Goal: Task Accomplishment & Management: Manage account settings

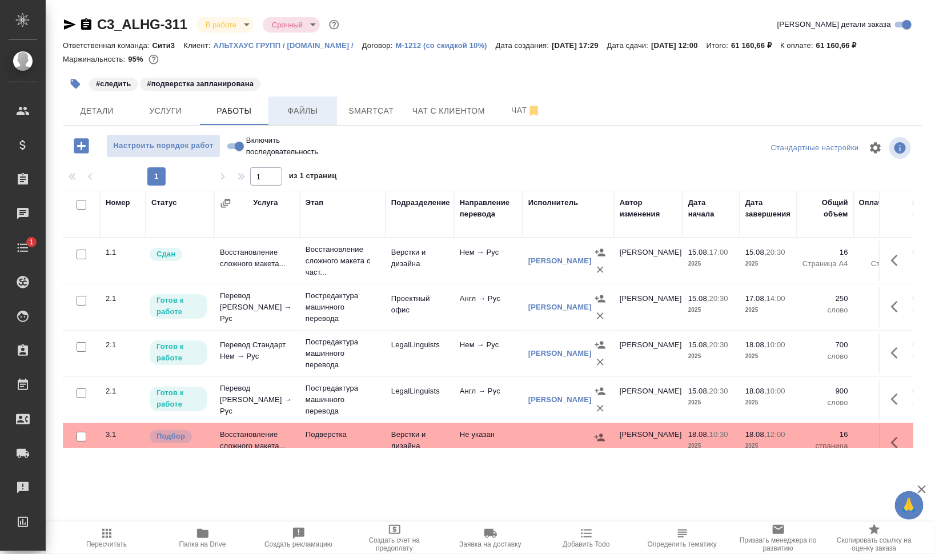
click at [301, 106] on span "Файлы" at bounding box center [302, 111] width 55 height 14
click at [233, 110] on span "Работы" at bounding box center [234, 111] width 55 height 14
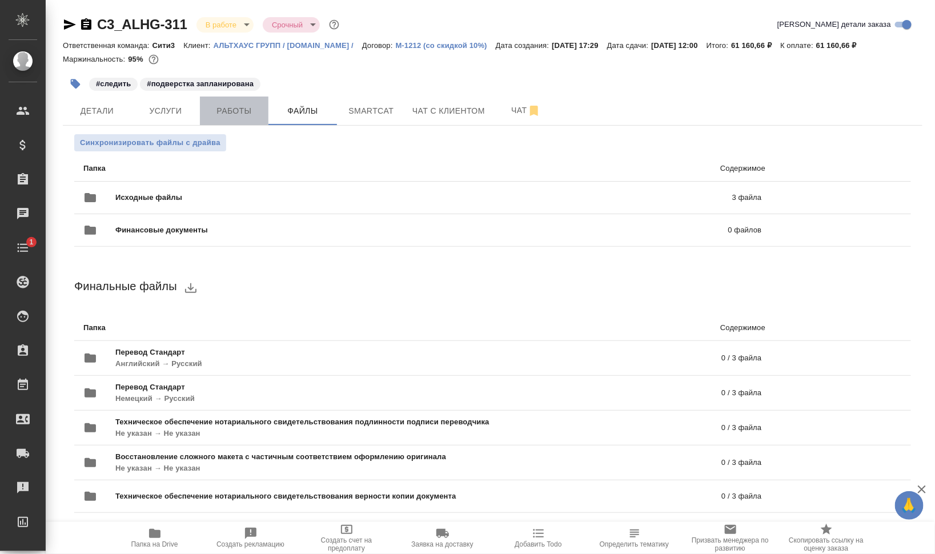
click at [235, 111] on span "Работы" at bounding box center [234, 111] width 55 height 14
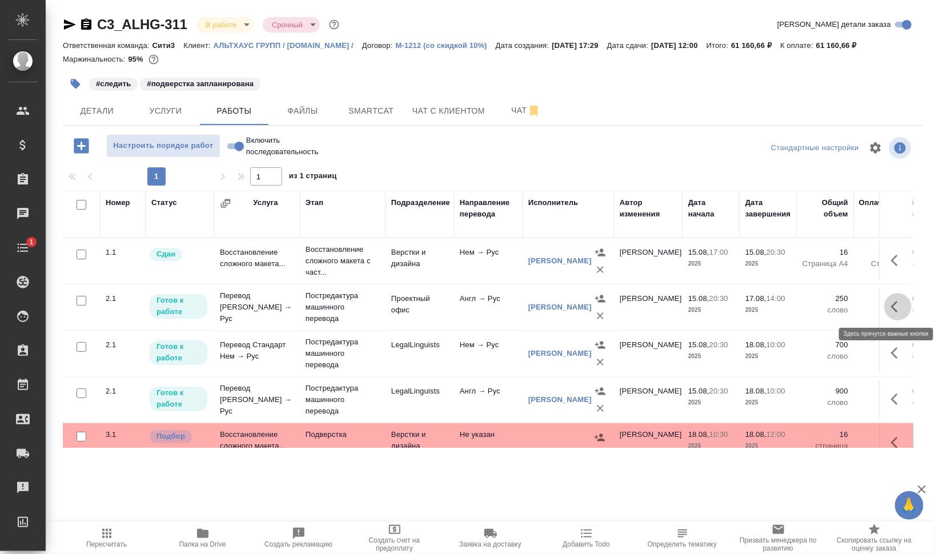
click at [891, 304] on icon "button" at bounding box center [898, 307] width 14 height 14
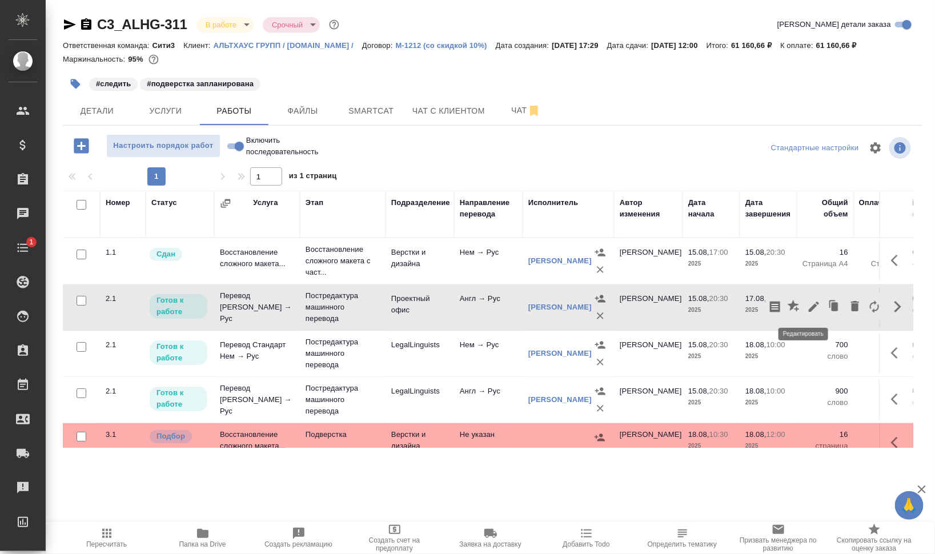
click at [808, 305] on icon "button" at bounding box center [813, 306] width 10 height 10
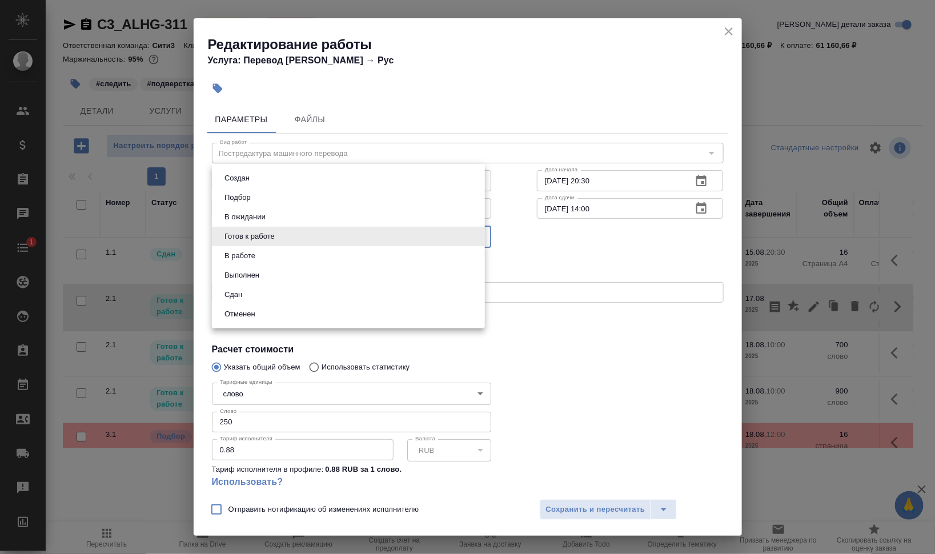
click at [245, 232] on body "🙏 .cls-1 fill:#fff; AWATERA Валеев Динар Клиенты Спецификации Заказы 0 Чаты 1 T…" at bounding box center [467, 277] width 935 height 554
click at [241, 253] on button "В работе" at bounding box center [240, 255] width 38 height 13
type input "inProgress"
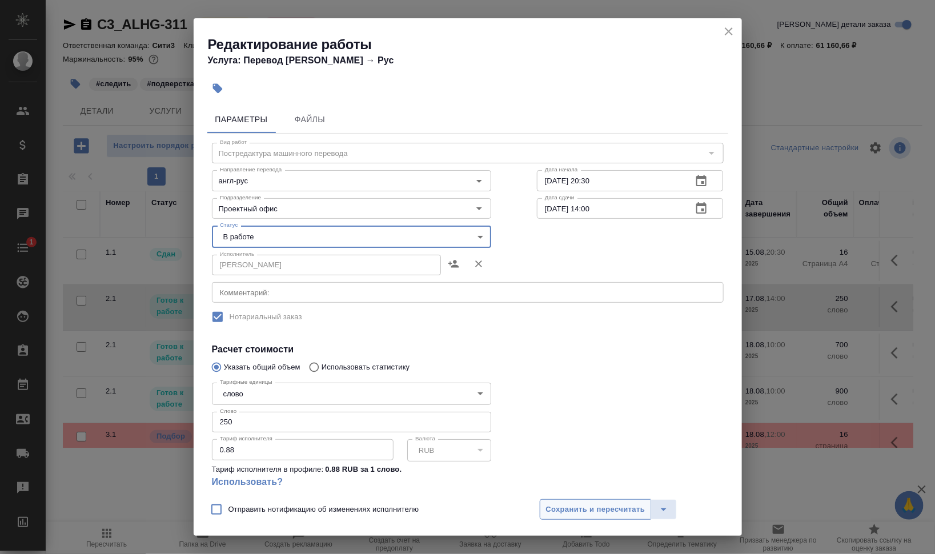
click at [555, 509] on span "Сохранить и пересчитать" at bounding box center [595, 509] width 99 height 13
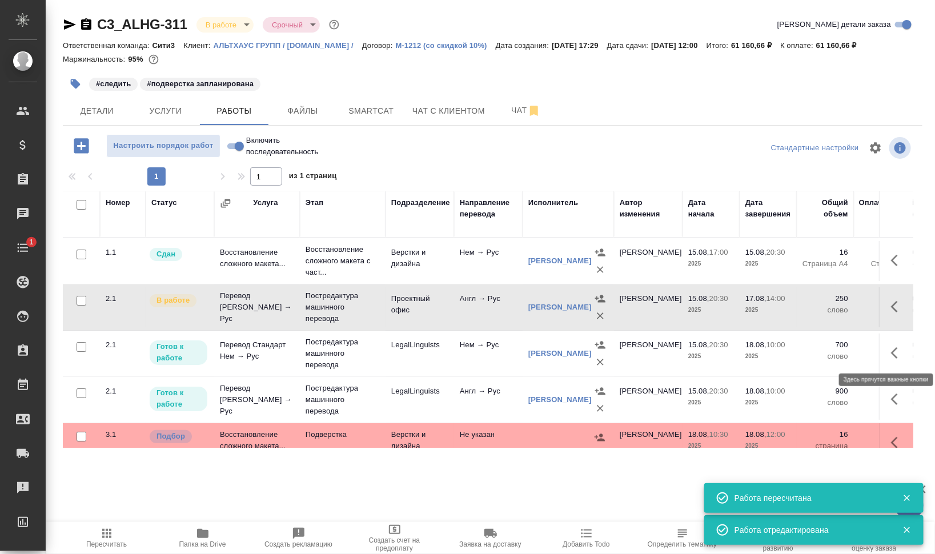
click at [891, 353] on icon "button" at bounding box center [898, 353] width 14 height 14
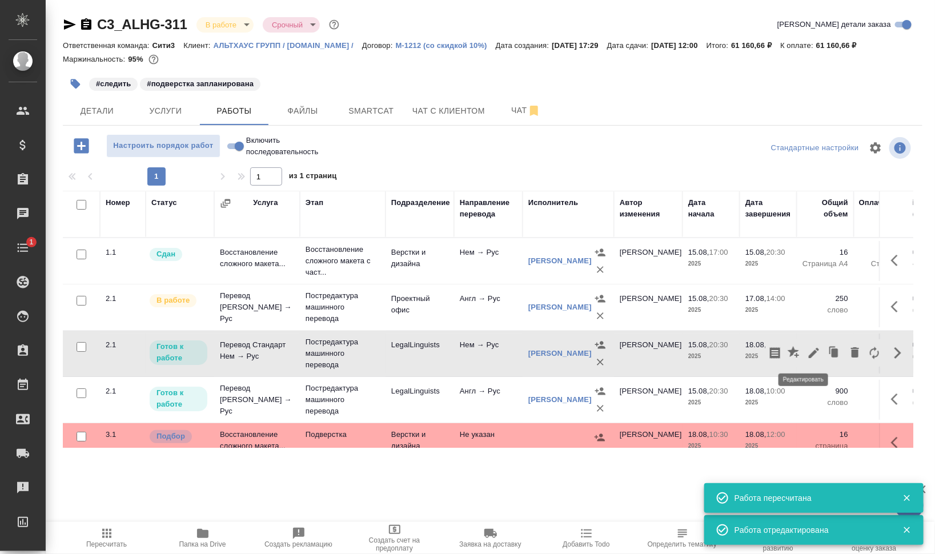
click at [807, 353] on icon "button" at bounding box center [814, 353] width 14 height 14
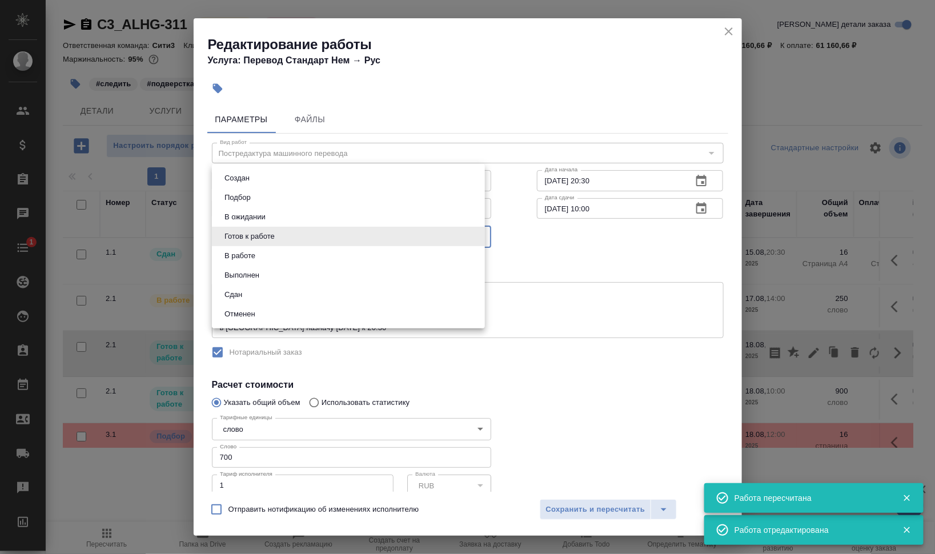
click at [319, 239] on body "🙏 .cls-1 fill:#fff; AWATERA Валеев Динар Клиенты Спецификации Заказы 0 Чаты 1 T…" at bounding box center [467, 277] width 935 height 554
click at [309, 247] on li "В работе" at bounding box center [348, 255] width 273 height 19
type input "inProgress"
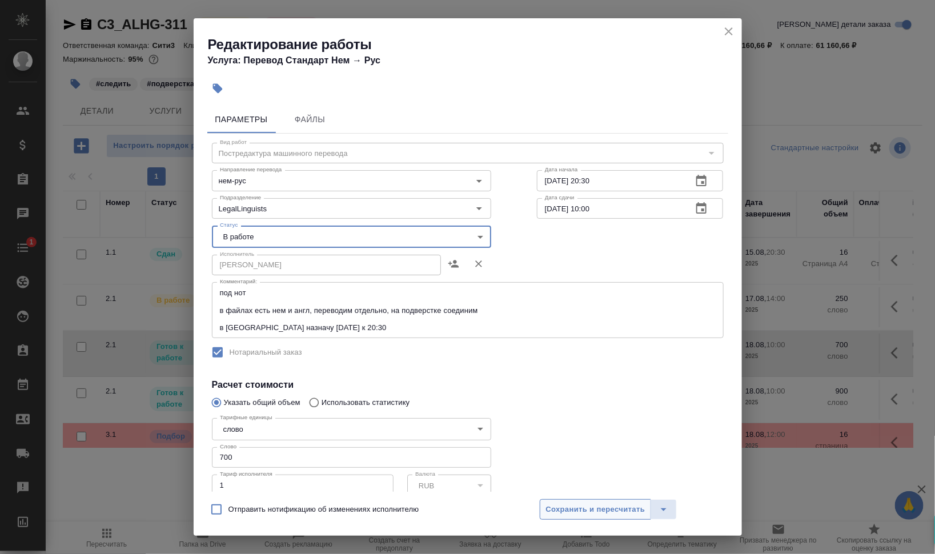
click at [644, 504] on span "Сохранить и пересчитать" at bounding box center [595, 509] width 99 height 13
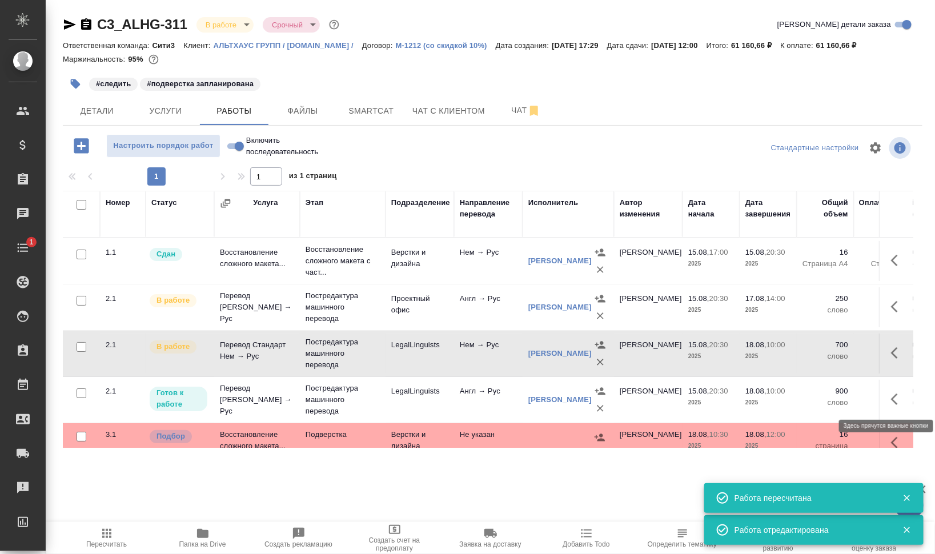
click at [891, 397] on icon "button" at bounding box center [898, 399] width 14 height 14
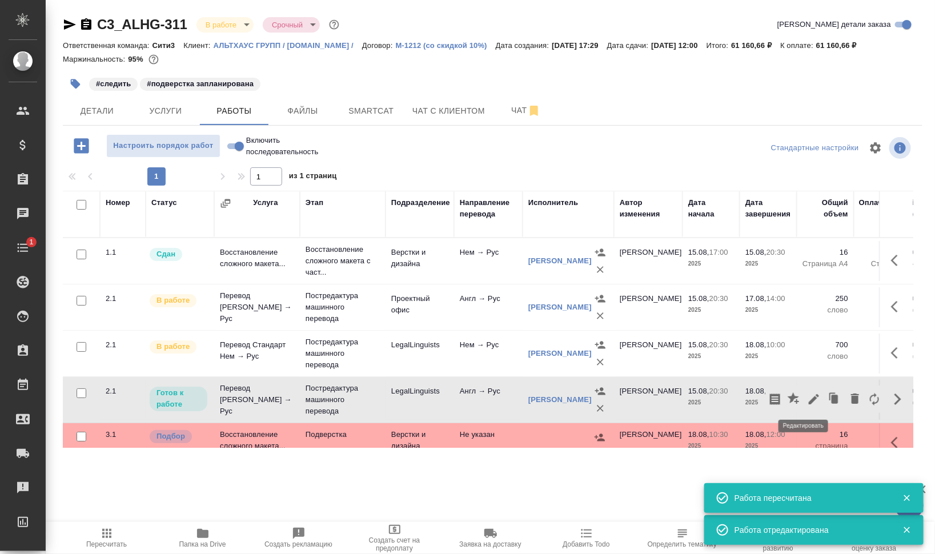
click at [807, 396] on icon "button" at bounding box center [814, 399] width 14 height 14
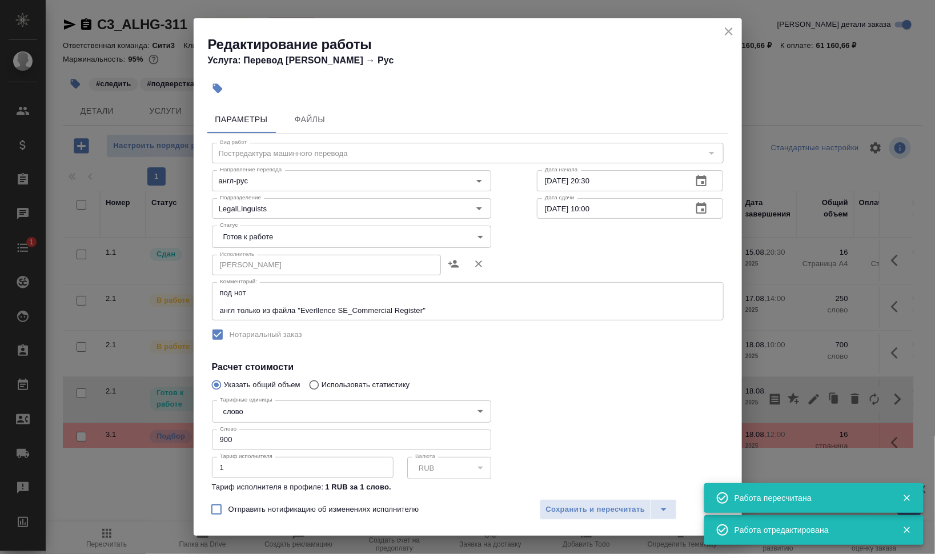
click at [316, 237] on body "🙏 .cls-1 fill:#fff; AWATERA Валеев Динар Клиенты Спецификации Заказы 0 Чаты 1 T…" at bounding box center [467, 277] width 935 height 554
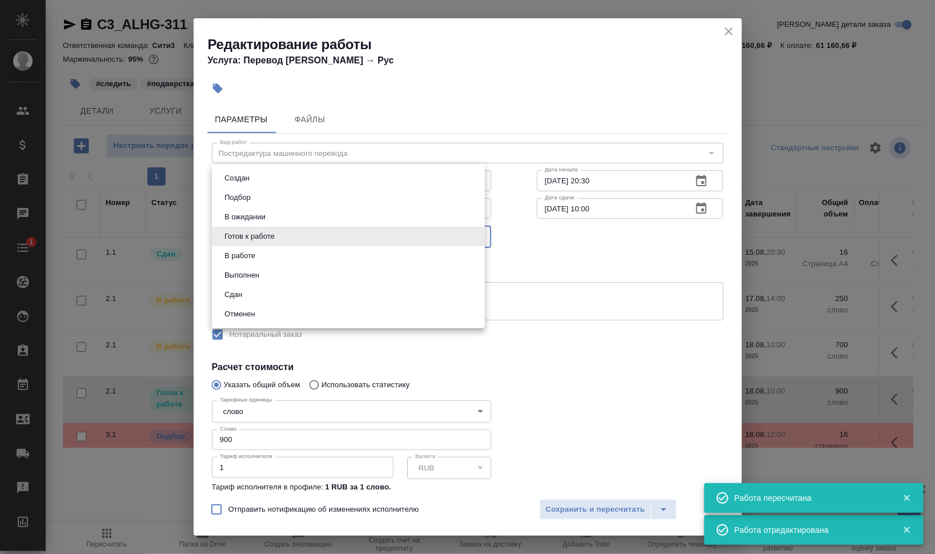
click at [309, 247] on li "В работе" at bounding box center [348, 255] width 273 height 19
type input "inProgress"
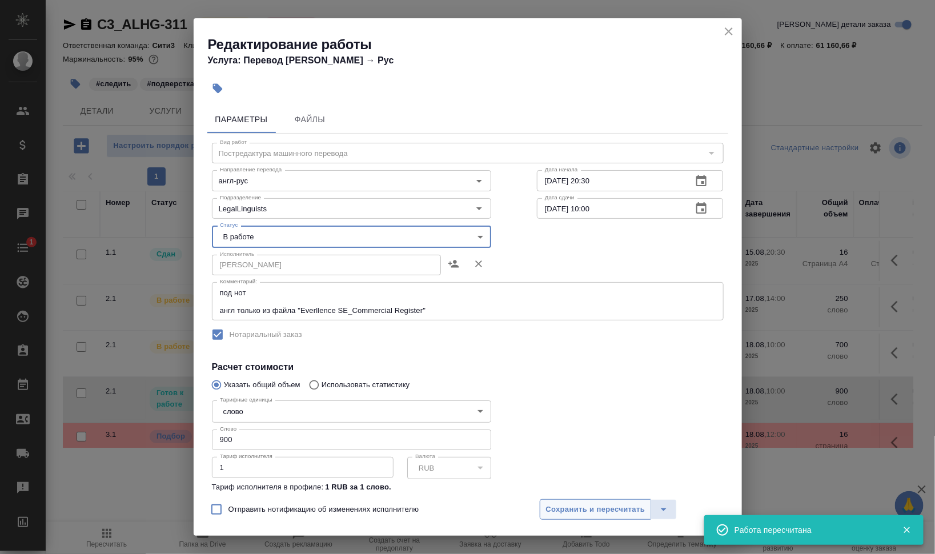
click at [619, 505] on span "Сохранить и пересчитать" at bounding box center [595, 509] width 99 height 13
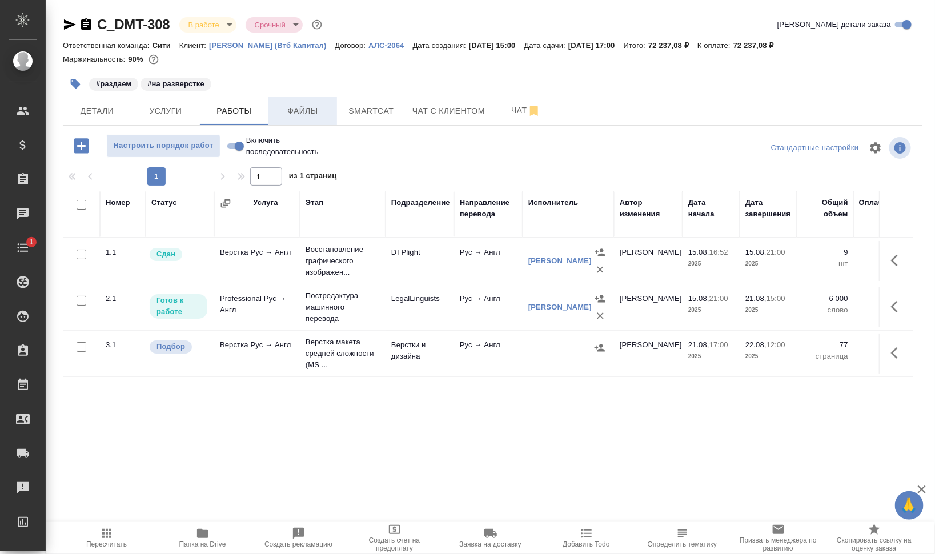
click at [306, 102] on button "Файлы" at bounding box center [302, 110] width 69 height 29
click at [248, 102] on button "Работы" at bounding box center [234, 110] width 69 height 29
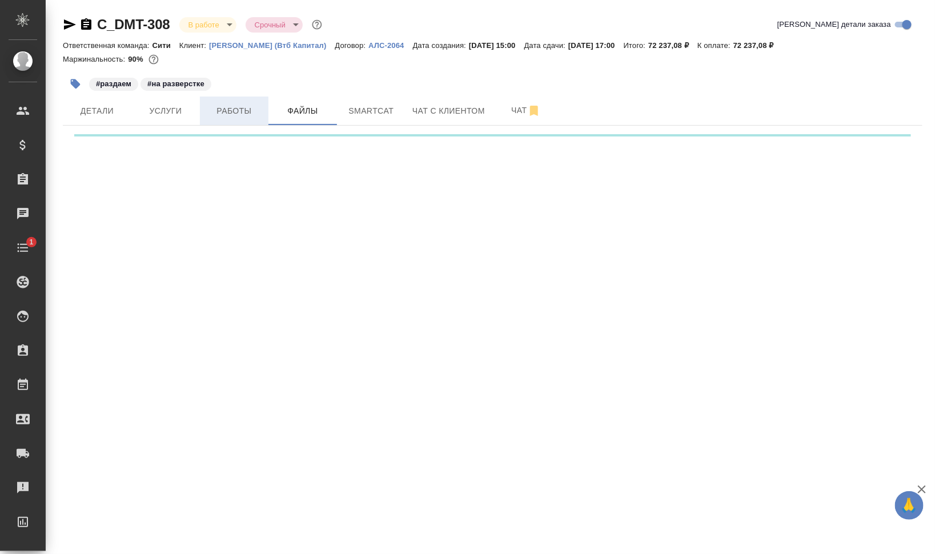
click at [247, 106] on span "Работы" at bounding box center [234, 111] width 55 height 14
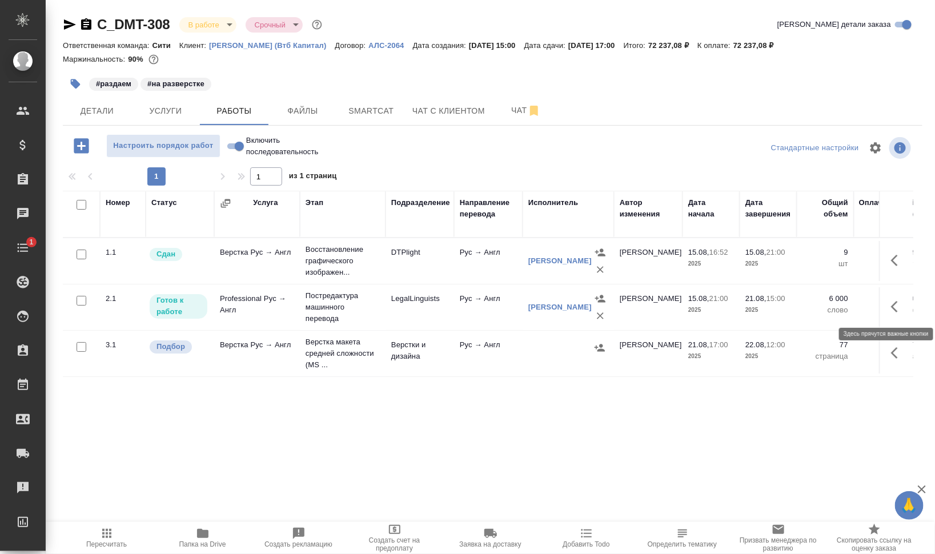
click at [899, 307] on icon "button" at bounding box center [898, 307] width 14 height 14
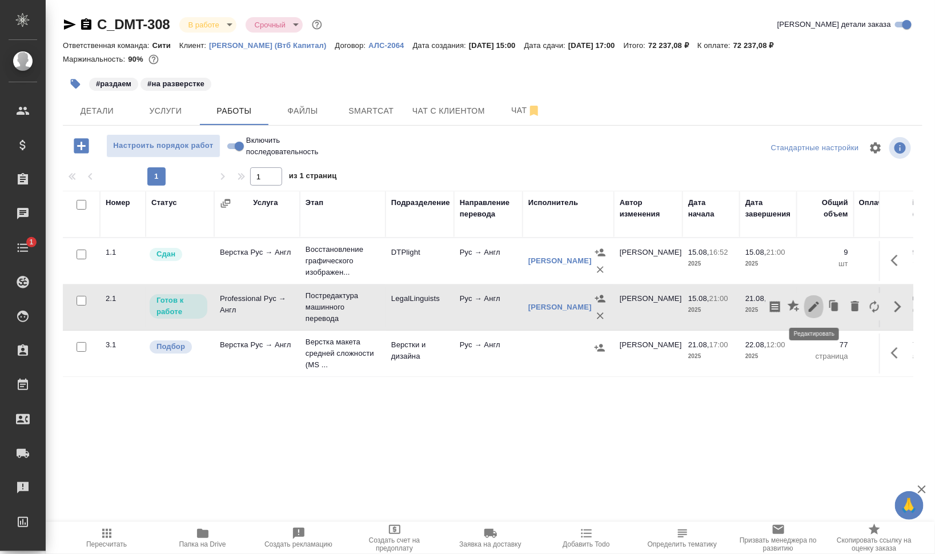
click at [819, 305] on icon "button" at bounding box center [814, 307] width 14 height 14
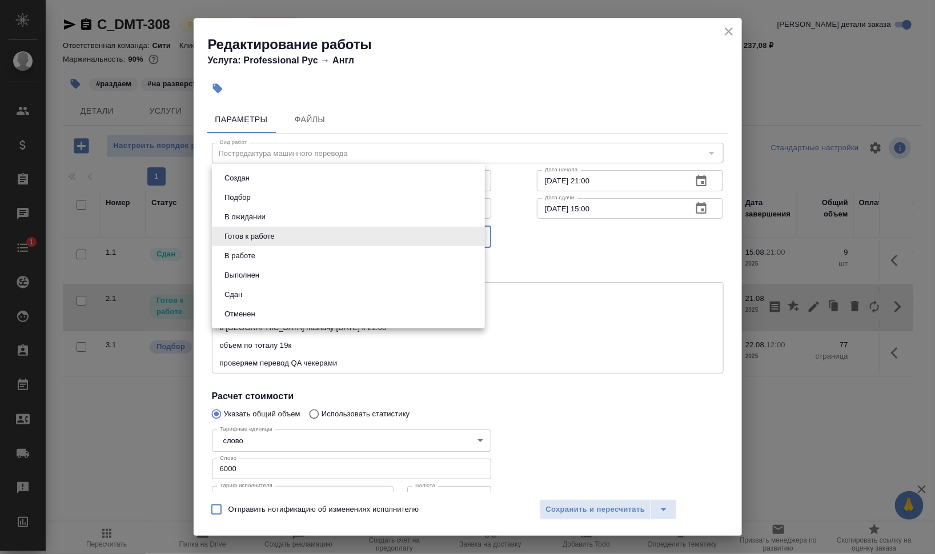
click at [313, 235] on body "🙏 .cls-1 fill:#fff; AWATERA [PERSON_NAME] Динар Клиенты Спецификации Заказы 0 Ч…" at bounding box center [467, 277] width 935 height 554
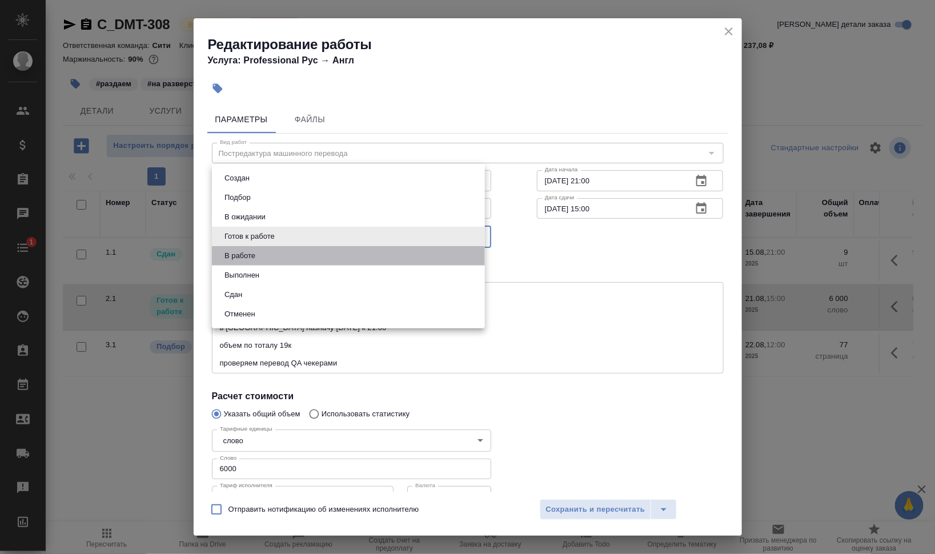
click at [297, 249] on li "В работе" at bounding box center [348, 255] width 273 height 19
type input "inProgress"
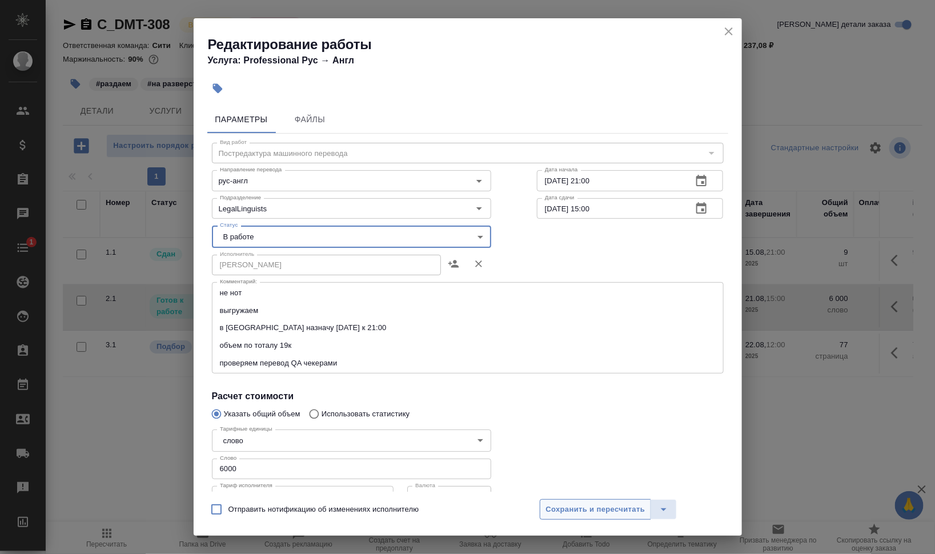
click at [593, 518] on button "Сохранить и пересчитать" at bounding box center [595, 509] width 112 height 21
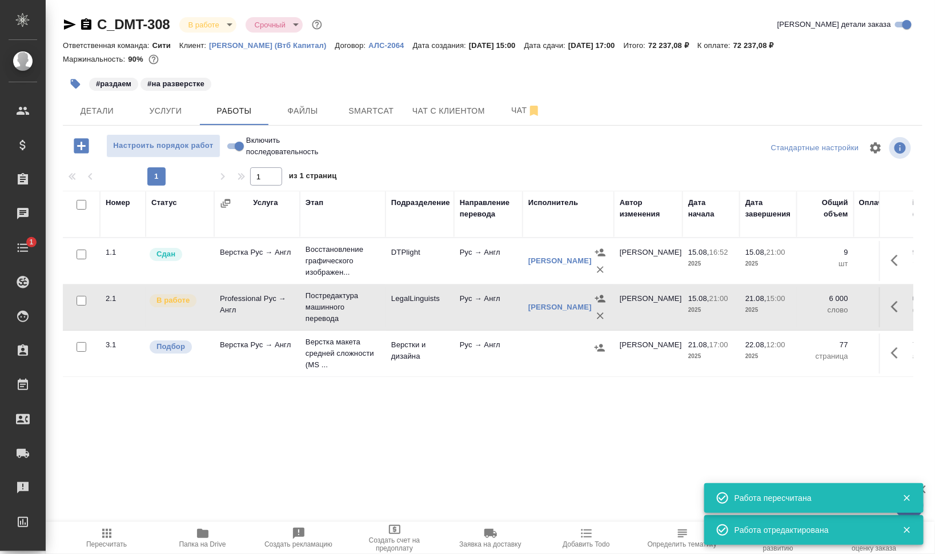
click at [71, 83] on icon "button" at bounding box center [76, 84] width 10 height 10
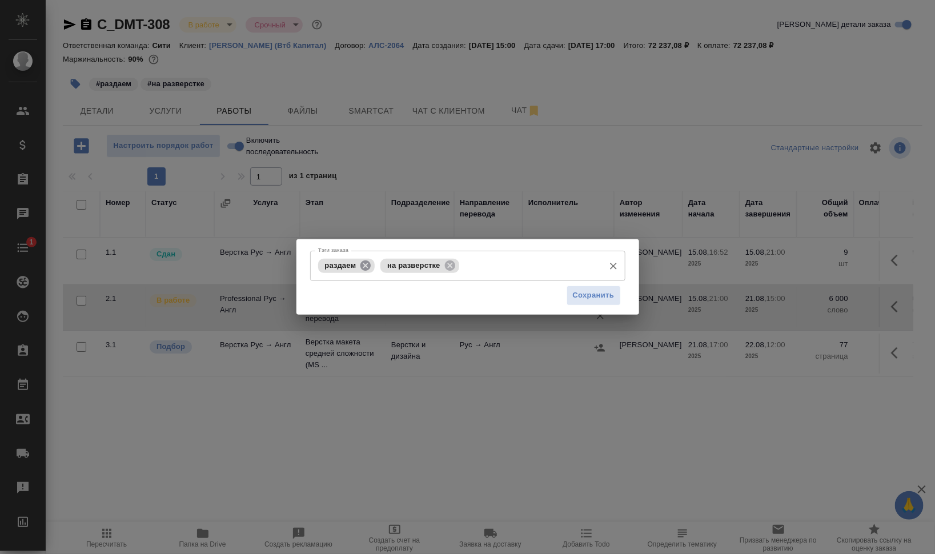
click at [366, 267] on icon at bounding box center [365, 265] width 10 height 10
click at [382, 264] on icon at bounding box center [387, 265] width 10 height 10
click at [397, 266] on input "Тэги заказа" at bounding box center [456, 265] width 283 height 19
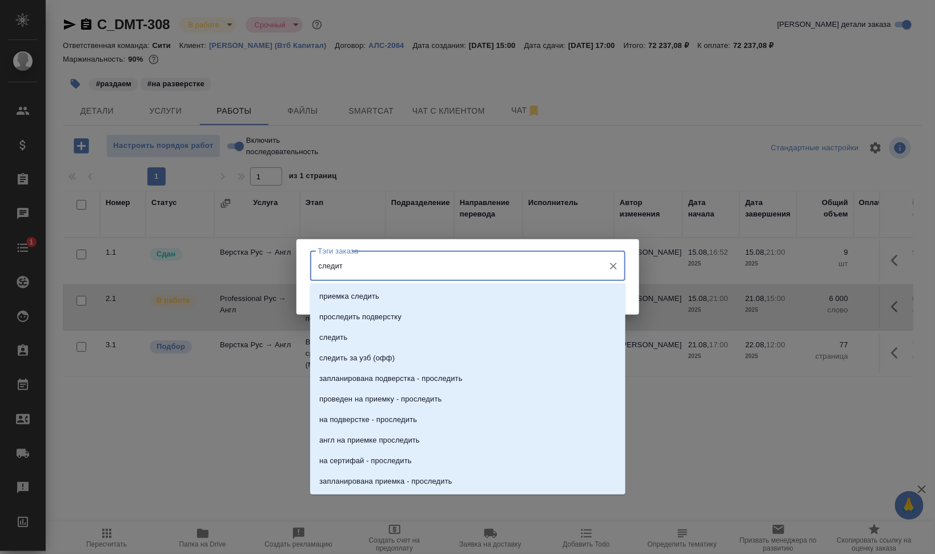
type input "следить"
click at [384, 334] on li "следить" at bounding box center [467, 337] width 315 height 21
type input "запла"
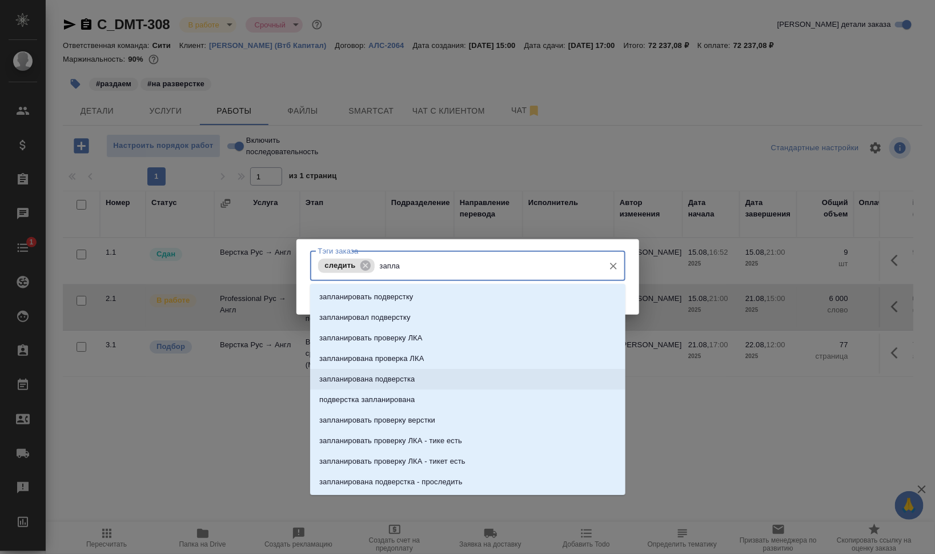
click at [483, 379] on li "запланирована подверстка" at bounding box center [467, 379] width 315 height 21
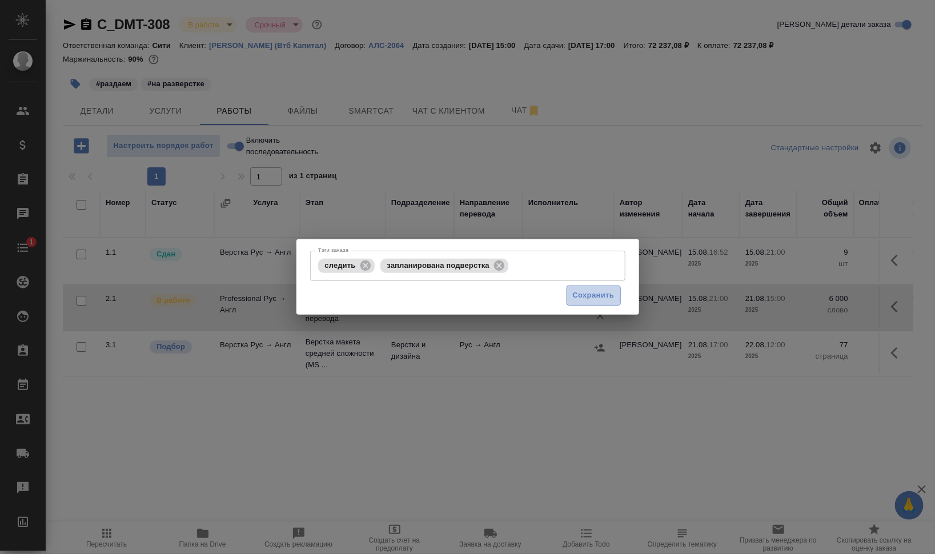
click at [613, 290] on span "Сохранить" at bounding box center [594, 295] width 42 height 13
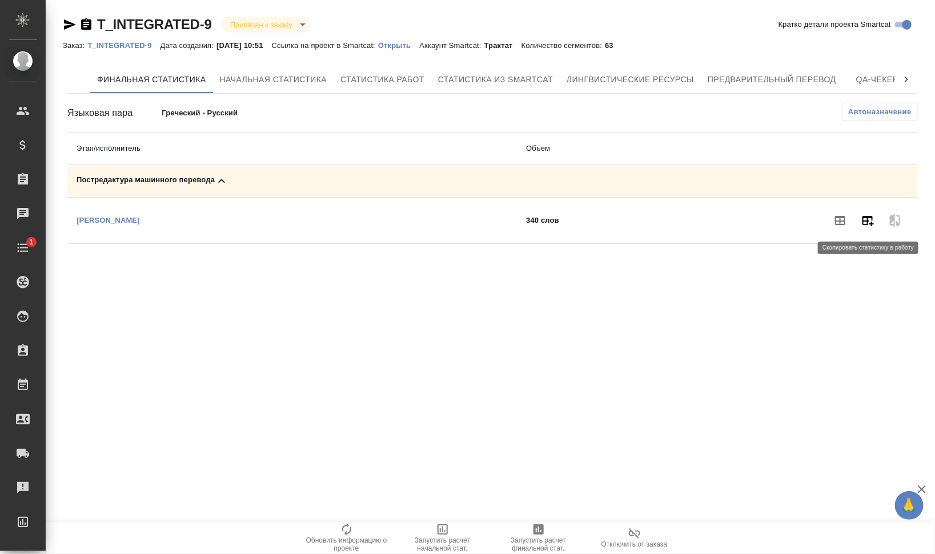
click at [865, 218] on icon "button" at bounding box center [867, 221] width 14 height 14
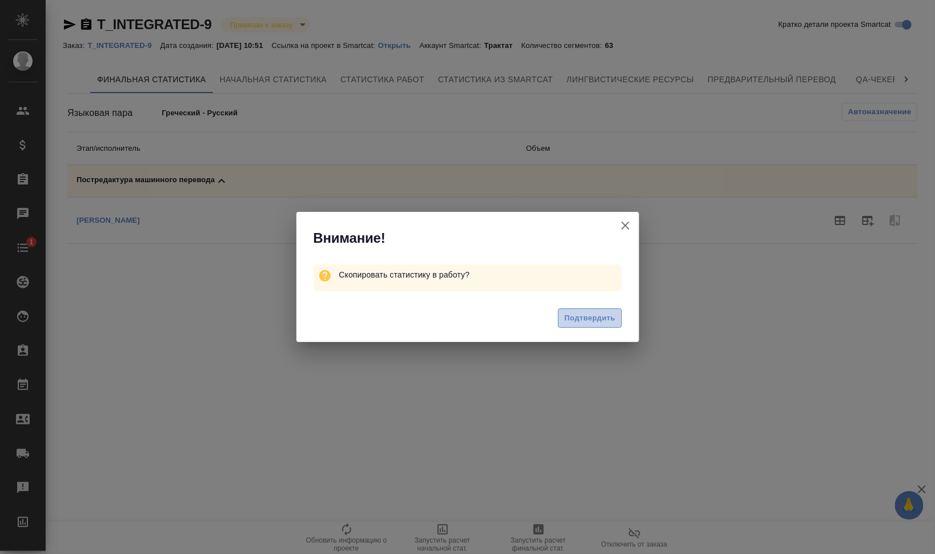
click at [578, 314] on span "Подтвердить" at bounding box center [589, 318] width 51 height 13
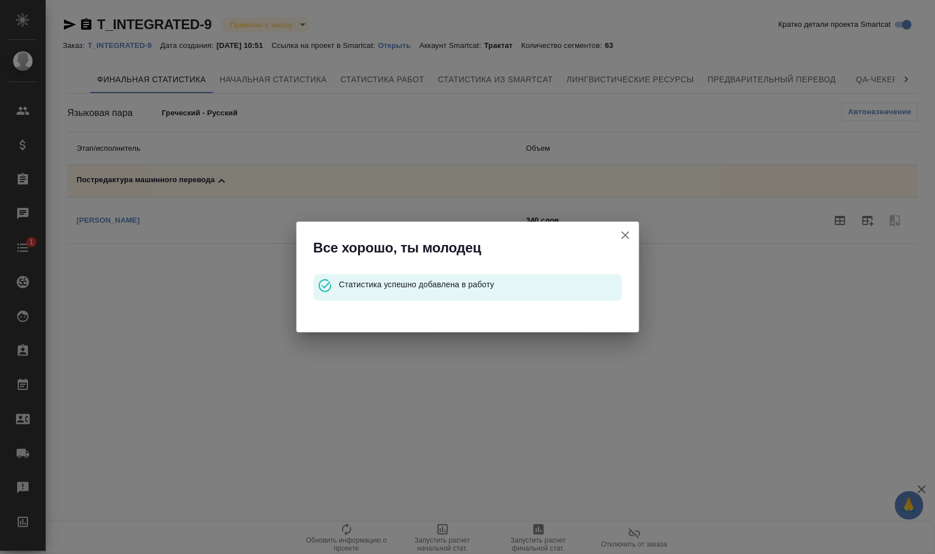
click at [624, 234] on icon "button" at bounding box center [625, 235] width 8 height 8
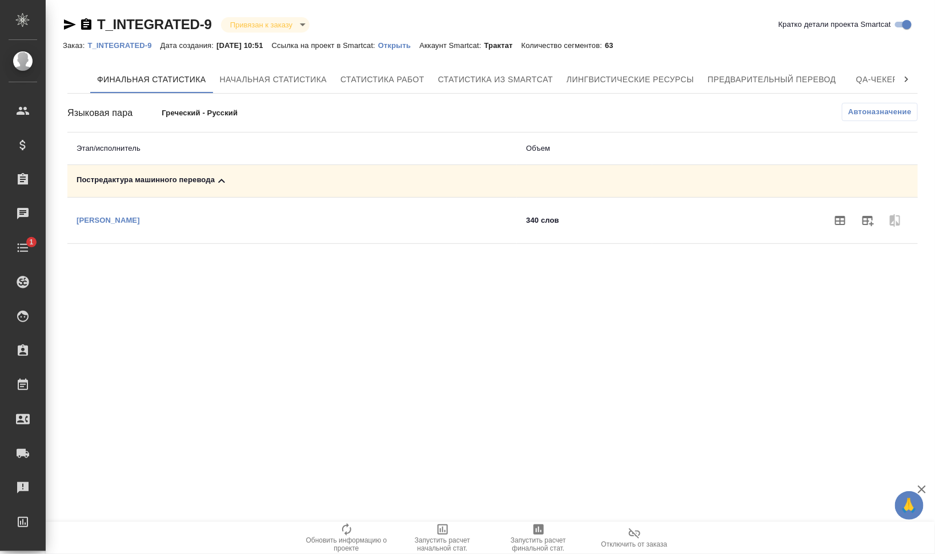
click at [417, 43] on p "Открыть" at bounding box center [398, 45] width 41 height 9
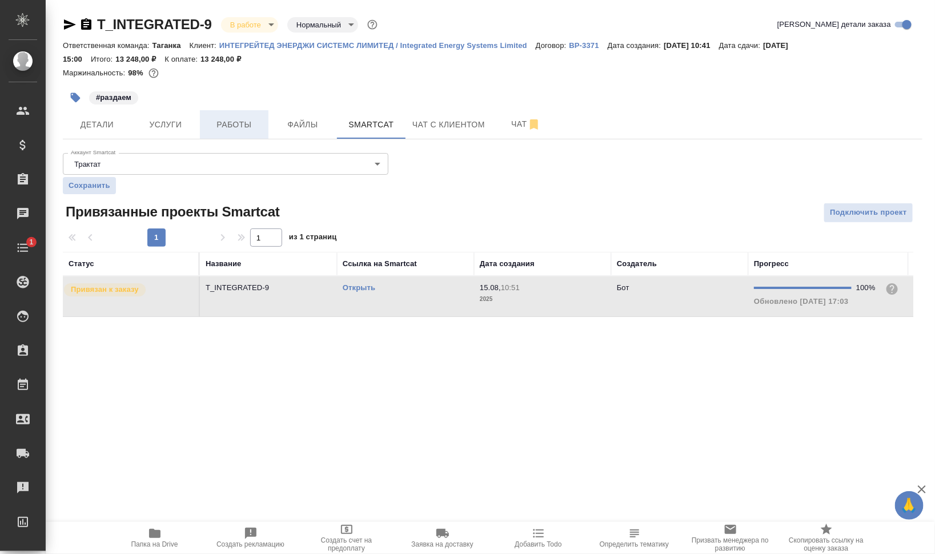
click at [247, 118] on span "Работы" at bounding box center [234, 125] width 55 height 14
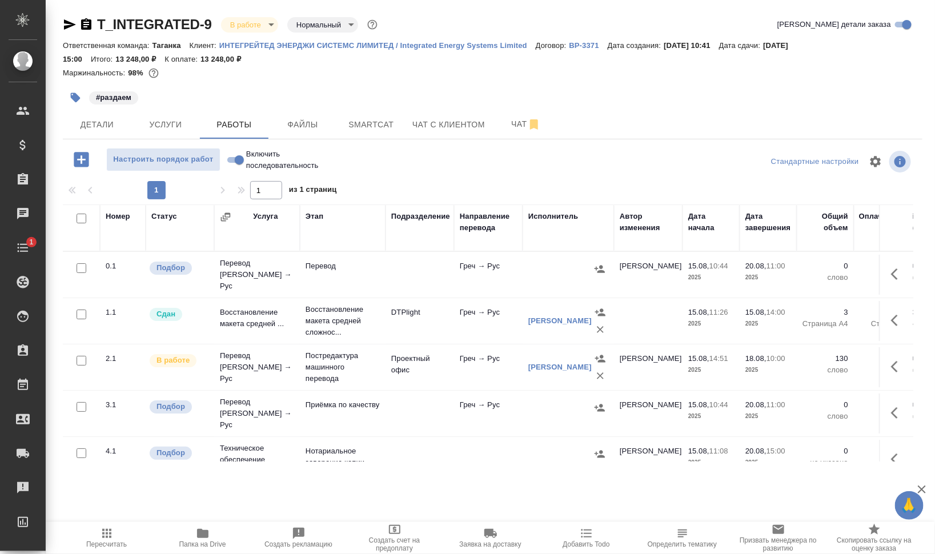
click at [121, 536] on span "Пересчитать" at bounding box center [107, 537] width 82 height 22
click at [418, 295] on td "Проектный офис" at bounding box center [419, 275] width 69 height 40
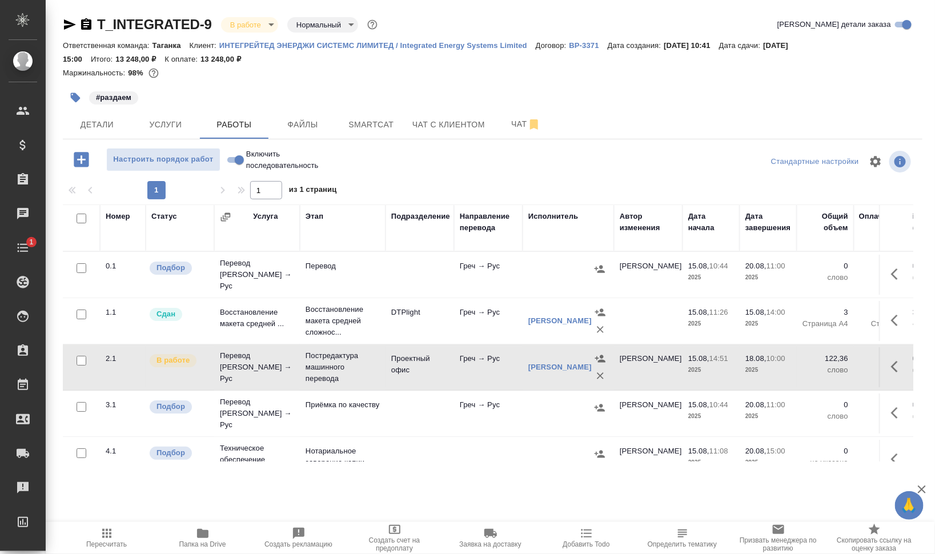
click at [418, 295] on td "Проектный офис" at bounding box center [419, 275] width 69 height 40
click at [199, 535] on icon "button" at bounding box center [202, 533] width 11 height 9
click at [516, 295] on td "Греч → Рус" at bounding box center [488, 275] width 69 height 40
click at [891, 276] on icon "button" at bounding box center [898, 274] width 14 height 14
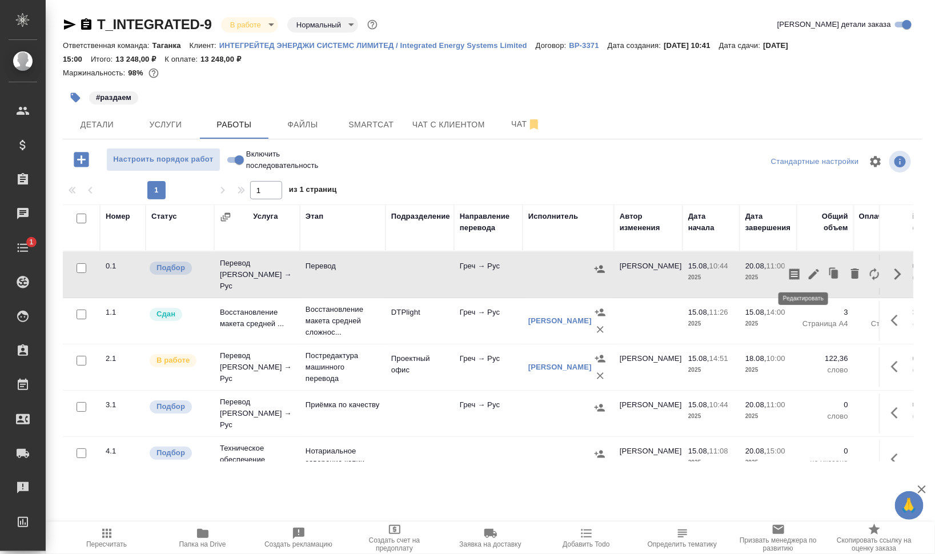
click at [808, 271] on icon "button" at bounding box center [813, 274] width 10 height 10
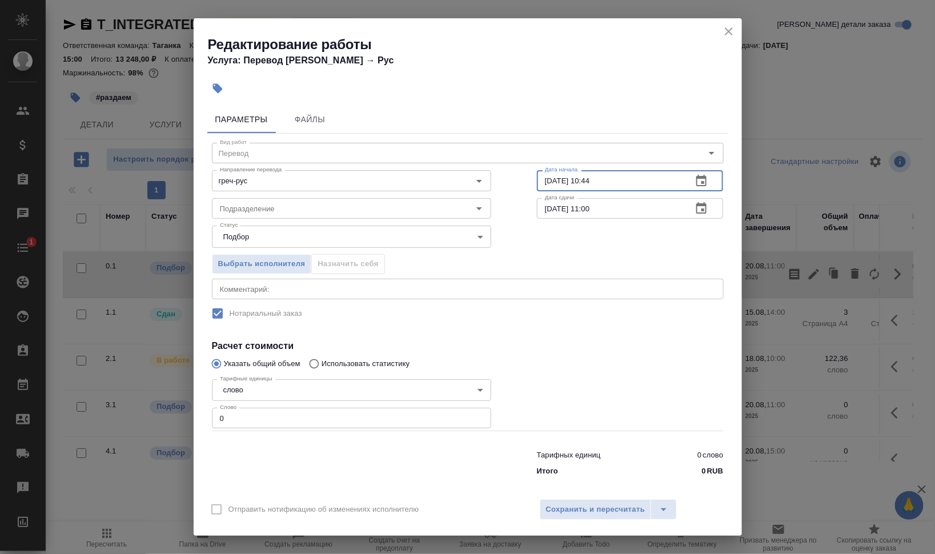
click at [540, 178] on input "15.08.2025 10:44" at bounding box center [610, 180] width 147 height 21
click at [551, 175] on input "15.08.2025 10:44" at bounding box center [610, 180] width 147 height 21
drag, startPoint x: 546, startPoint y: 180, endPoint x: 517, endPoint y: 179, distance: 29.1
click at [517, 179] on div "Вид работ Перевод Вид работ Направление перевода греч-рус Направление перевода …" at bounding box center [467, 308] width 521 height 348
drag, startPoint x: 578, startPoint y: 175, endPoint x: 652, endPoint y: 173, distance: 74.2
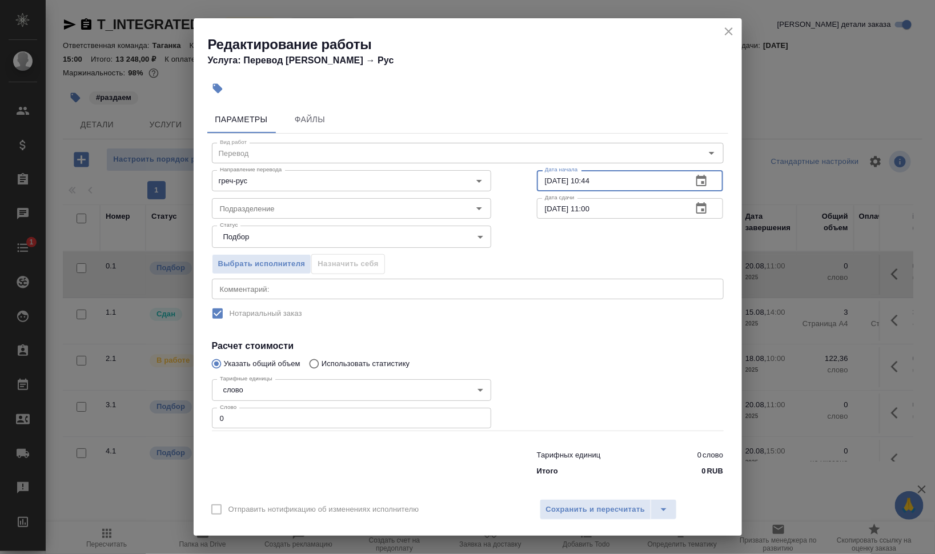
click at [651, 173] on input "16.08.2025 10:44" at bounding box center [610, 180] width 147 height 21
type input "16.08.2025 15:59"
drag, startPoint x: 546, startPoint y: 205, endPoint x: 530, endPoint y: 205, distance: 16.0
click at [530, 205] on div "Вид работ Перевод Вид работ Направление перевода греч-рус Направление перевода …" at bounding box center [467, 308] width 521 height 348
drag, startPoint x: 581, startPoint y: 206, endPoint x: 699, endPoint y: 208, distance: 118.2
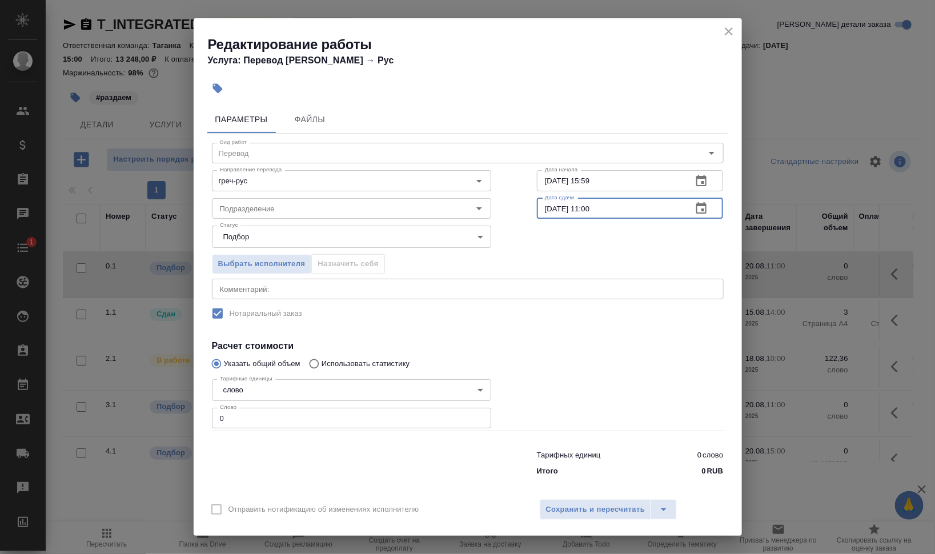
click at [694, 208] on div "18.08.2025 11:00 Дата сдачи" at bounding box center [630, 208] width 187 height 21
type input "18.08.2025 15:00"
click at [233, 206] on input "Подразделение" at bounding box center [332, 209] width 234 height 14
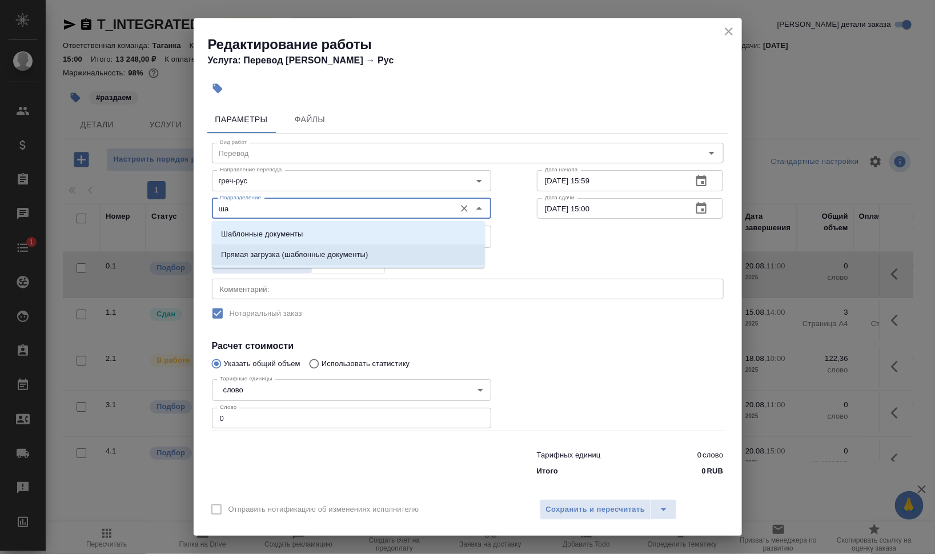
click at [245, 256] on p "Прямая загрузка (шаблонные документы)" at bounding box center [294, 254] width 147 height 11
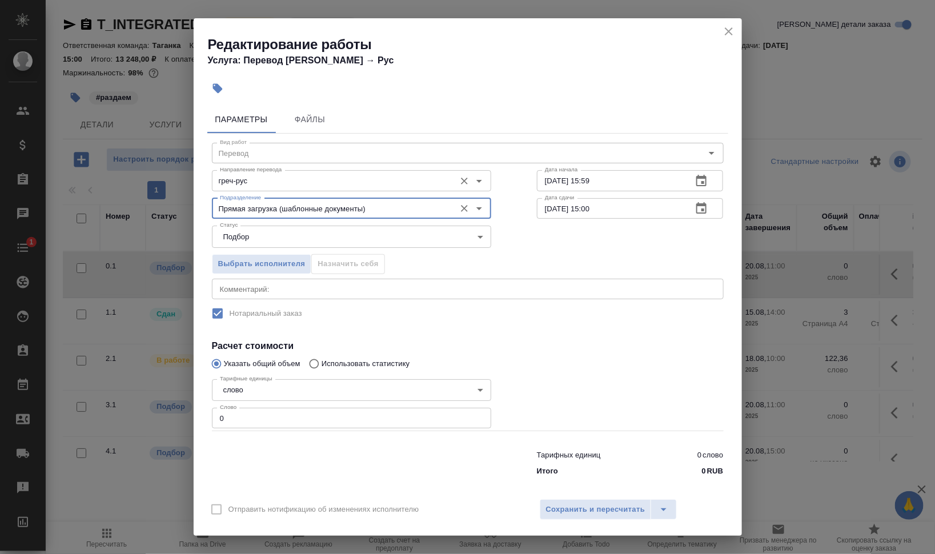
type input "Прямая загрузка (шаблонные документы)"
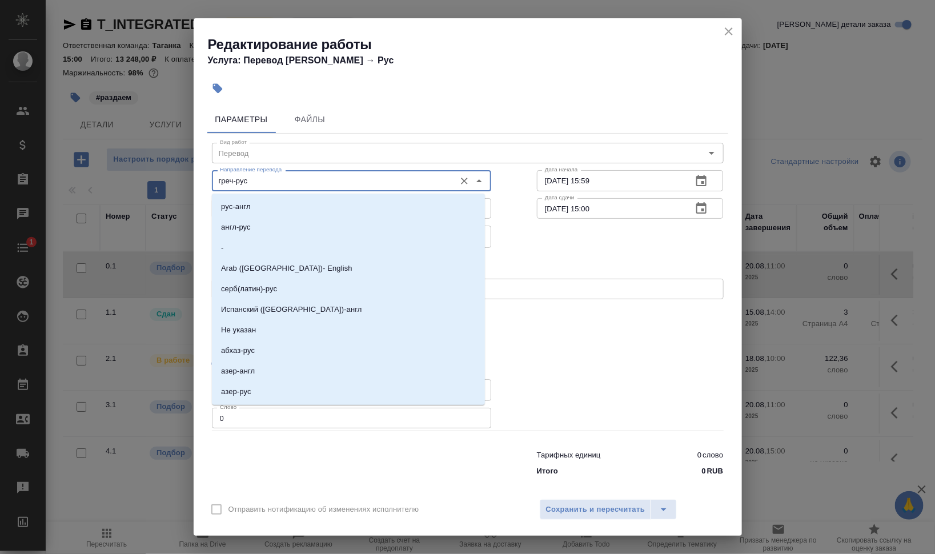
drag, startPoint x: 256, startPoint y: 183, endPoint x: 179, endPoint y: 173, distance: 77.2
click at [179, 173] on div "Редактирование работы Услуга: Перевод Стандарт Греч → Рус Параметры Файлы Вид р…" at bounding box center [467, 277] width 935 height 554
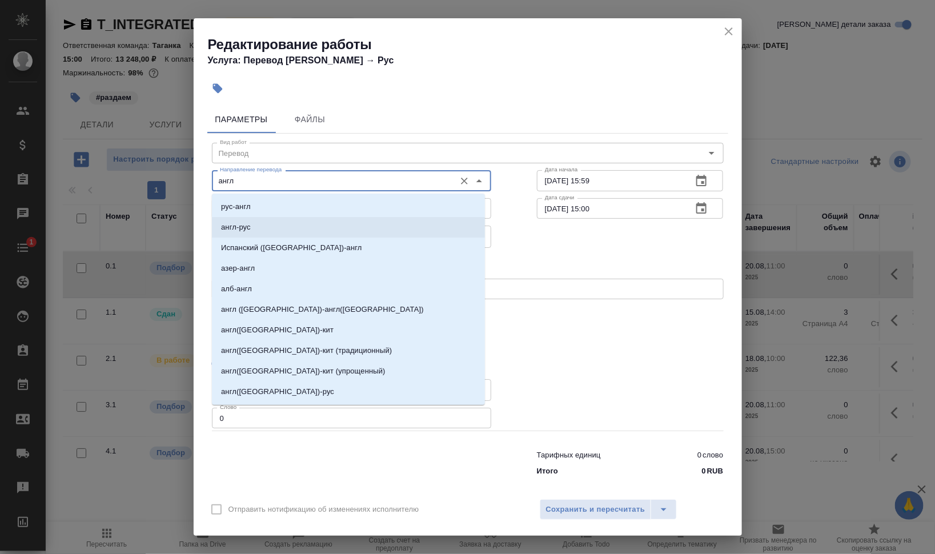
click at [273, 226] on li "англ-рус" at bounding box center [348, 227] width 273 height 21
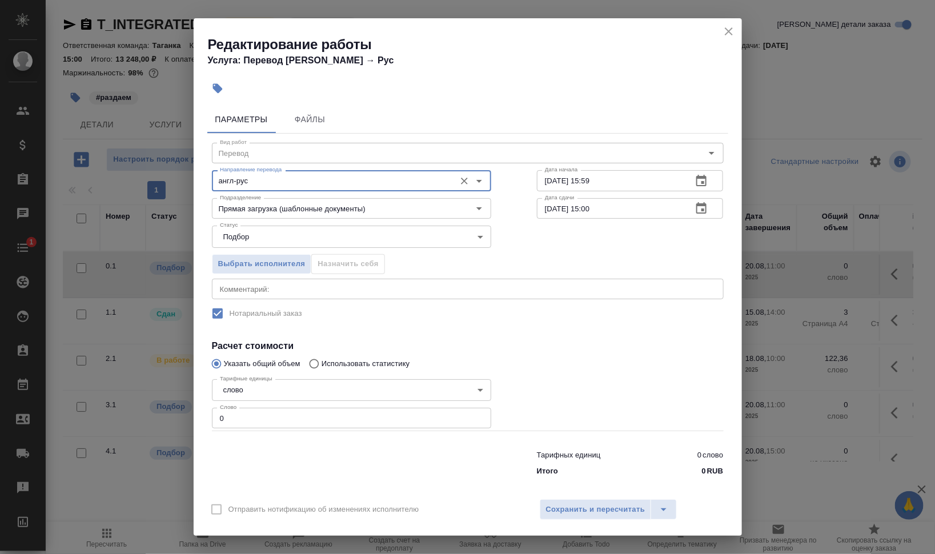
type input "англ-рус"
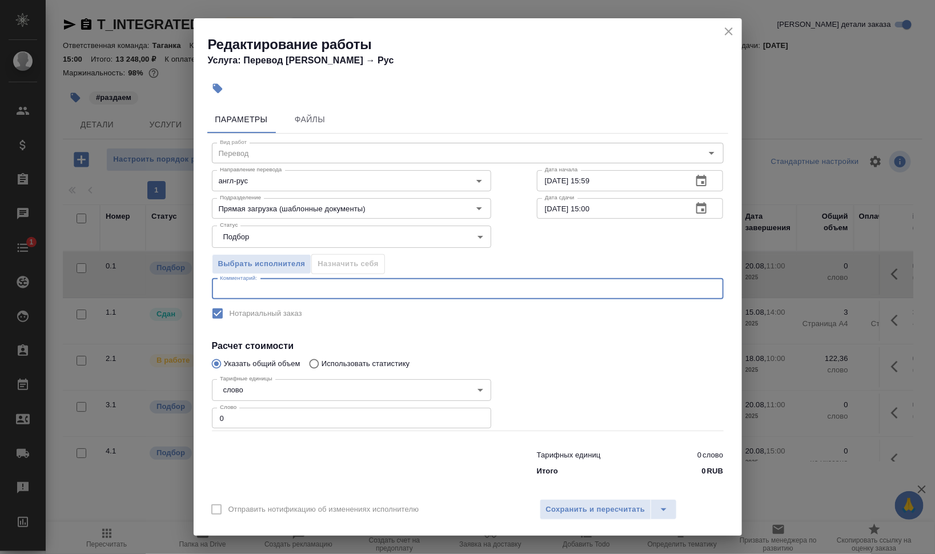
click at [260, 289] on textarea at bounding box center [468, 288] width 496 height 9
type textarea "д"
paste textarea "https://drive.awatera.com/s/2zPFdW25LMAppqH"
type textarea "доперевести апостили и вставить в основной перевод по ссылке - https://drive.aw…"
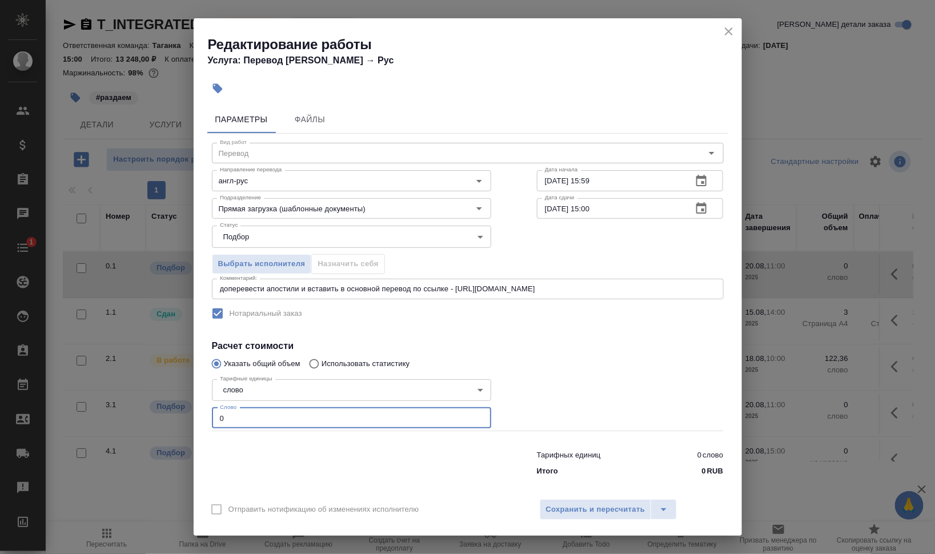
drag, startPoint x: 223, startPoint y: 413, endPoint x: 233, endPoint y: 421, distance: 13.0
click at [147, 409] on div "Редактирование работы Услуга: Перевод Стандарт Греч → Рус Параметры Файлы Вид р…" at bounding box center [467, 277] width 935 height 554
type input "1"
click at [615, 502] on button "Сохранить и пересчитать" at bounding box center [595, 509] width 112 height 21
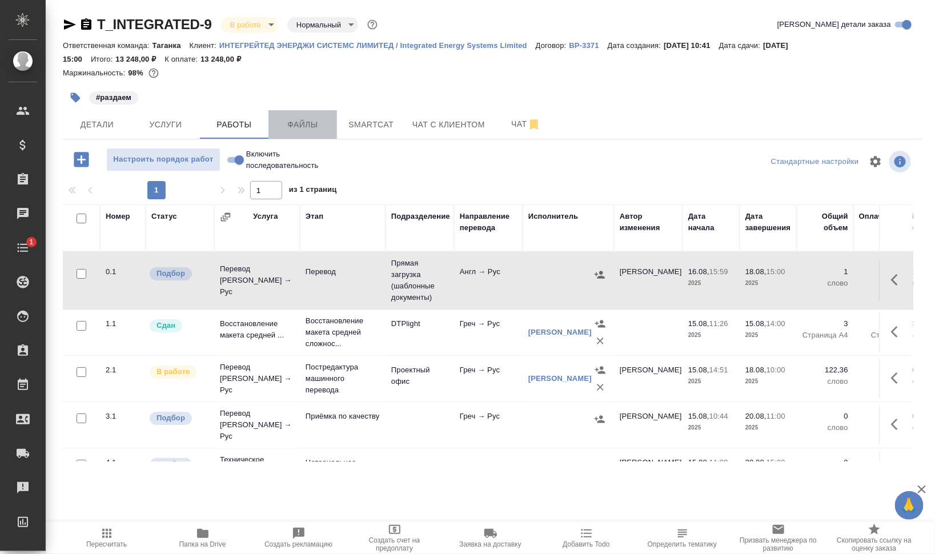
click at [290, 120] on span "Файлы" at bounding box center [302, 125] width 55 height 14
click at [243, 122] on span "Работы" at bounding box center [234, 125] width 55 height 14
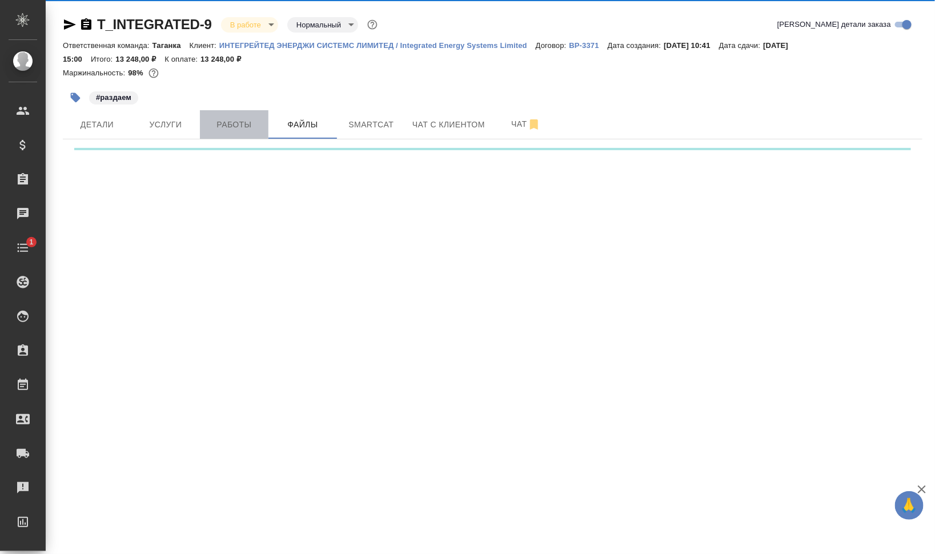
click at [243, 122] on span "Работы" at bounding box center [234, 125] width 55 height 14
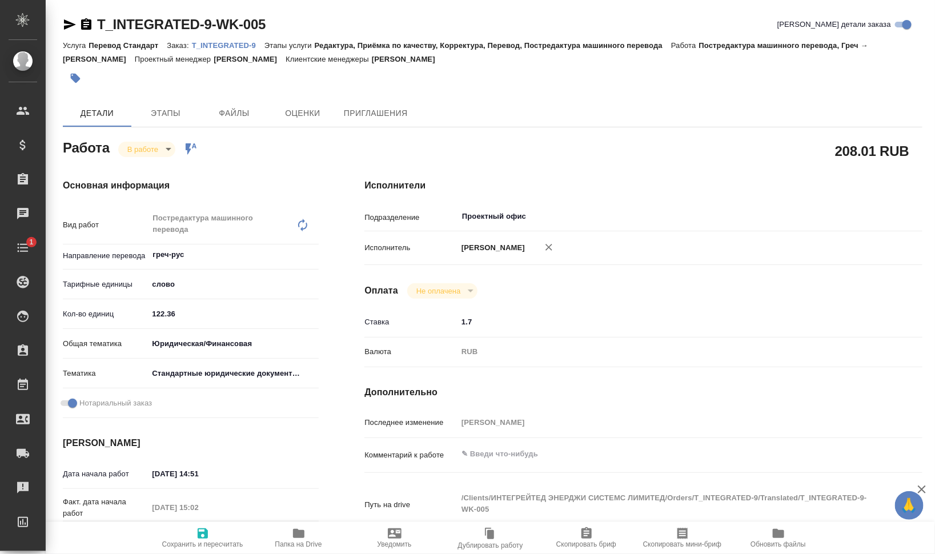
type textarea "x"
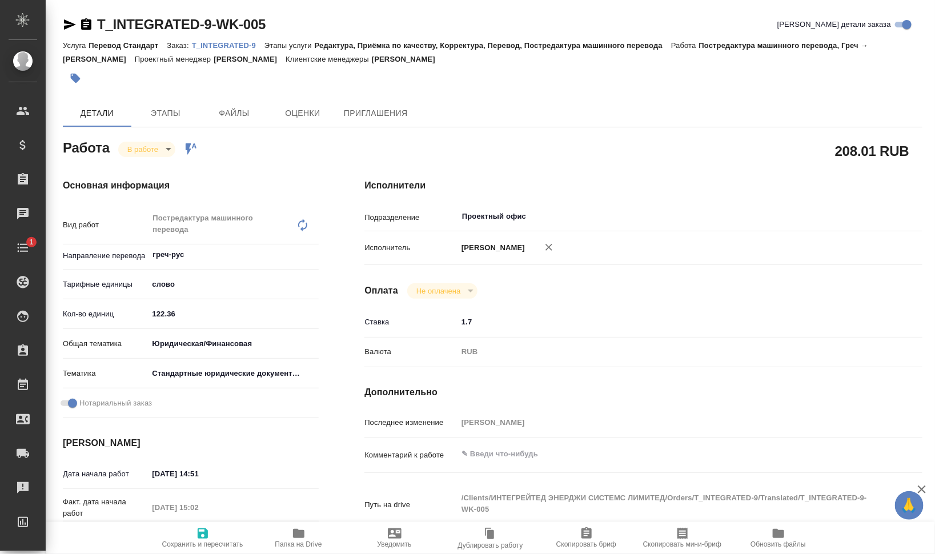
type textarea "x"
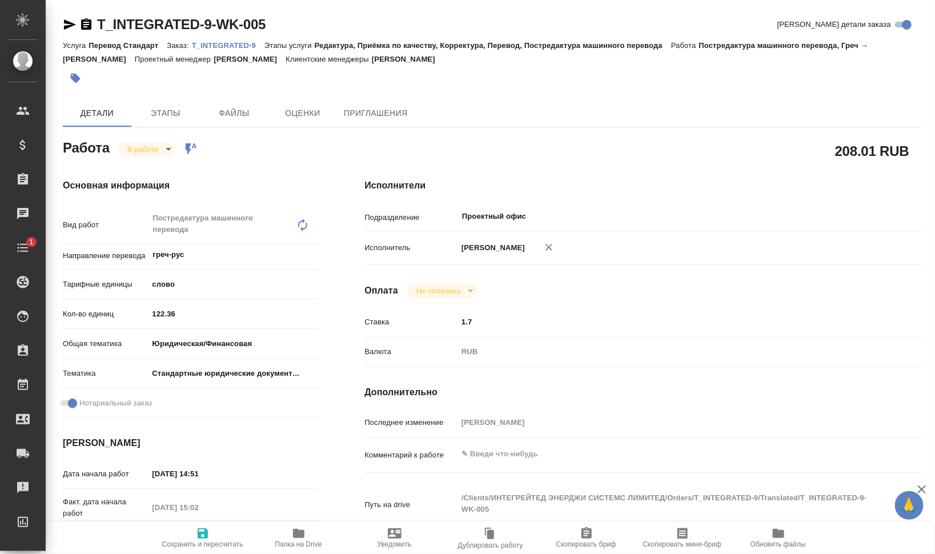
type textarea "x"
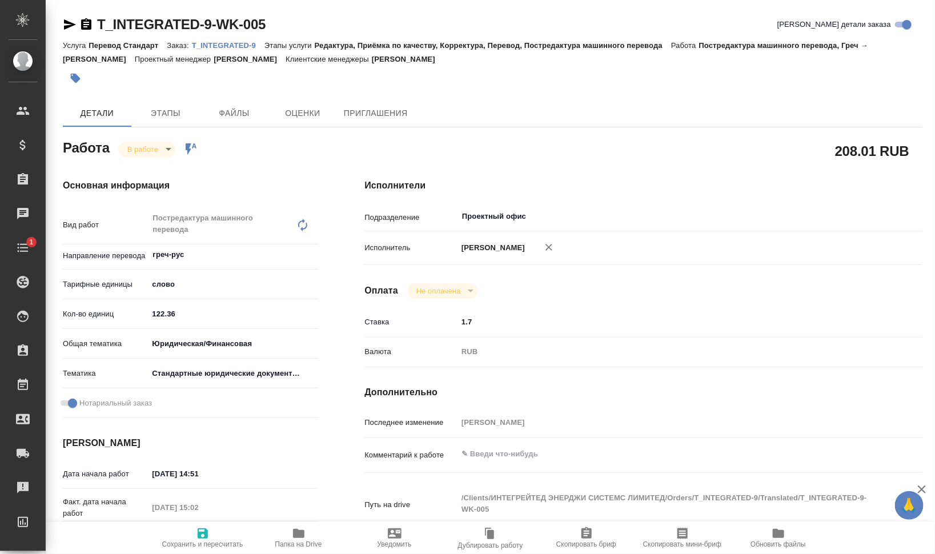
type textarea "x"
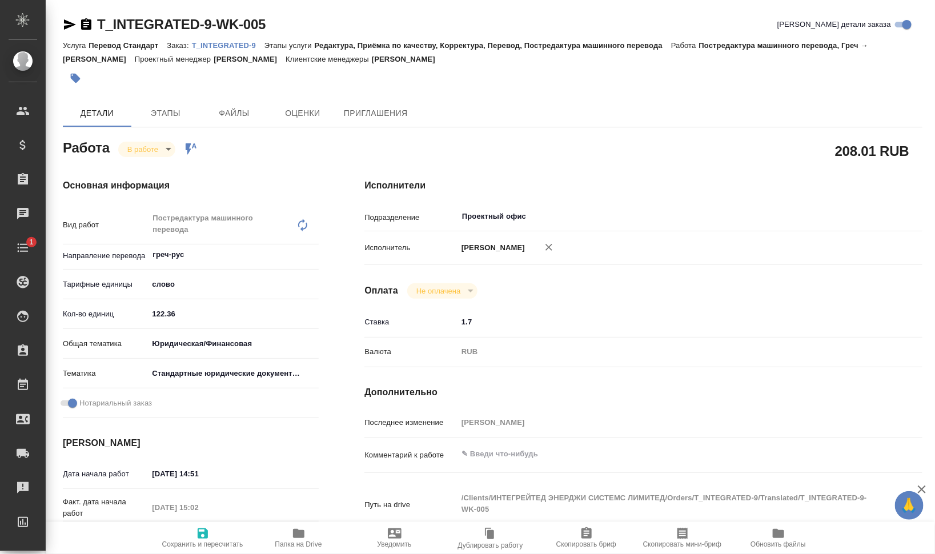
type textarea "x"
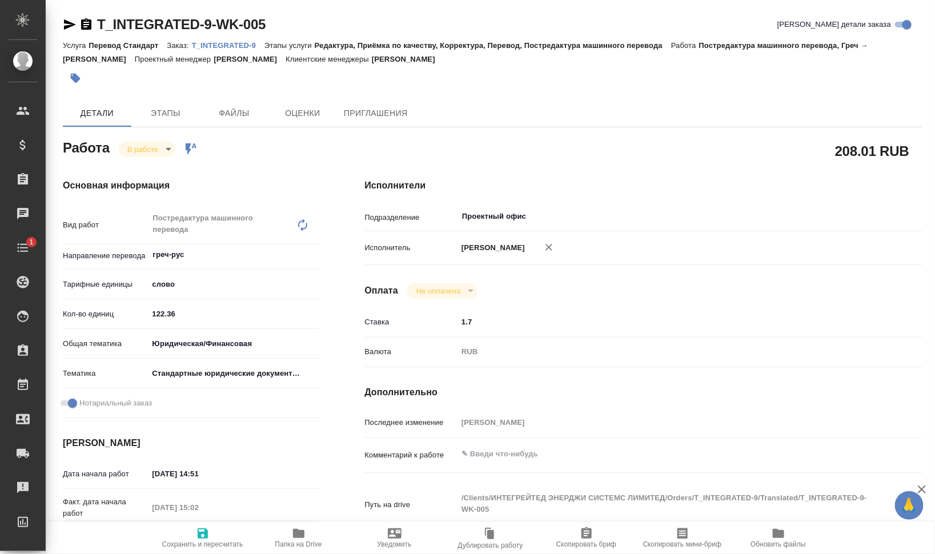
type textarea "x"
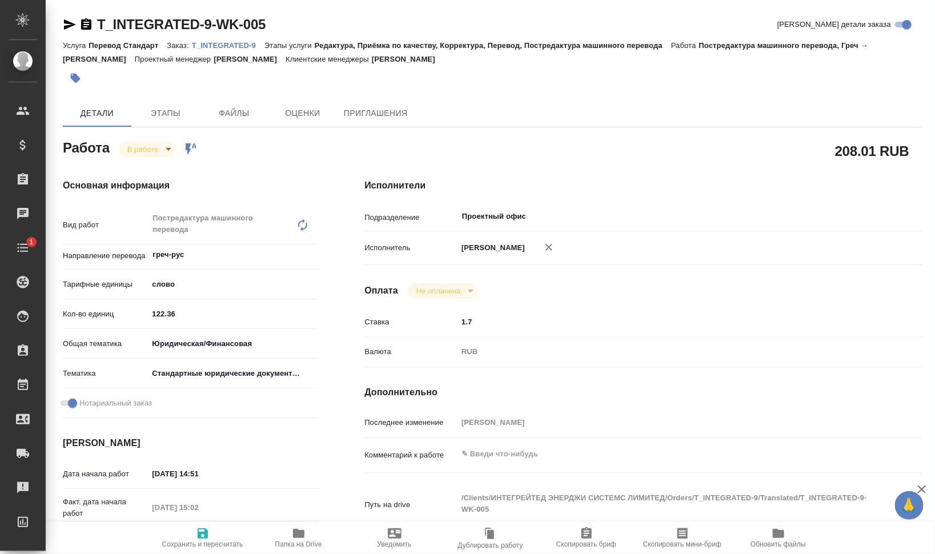
type textarea "x"
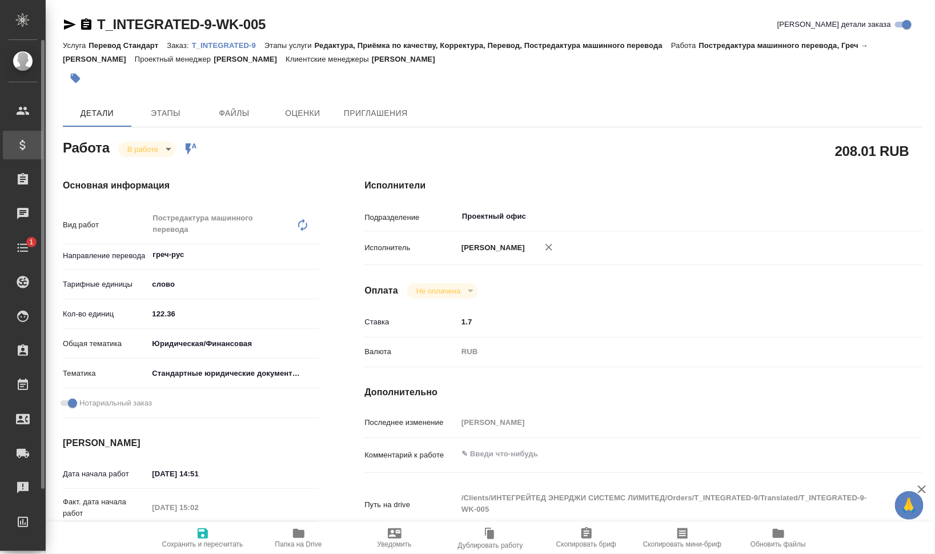
type textarea "x"
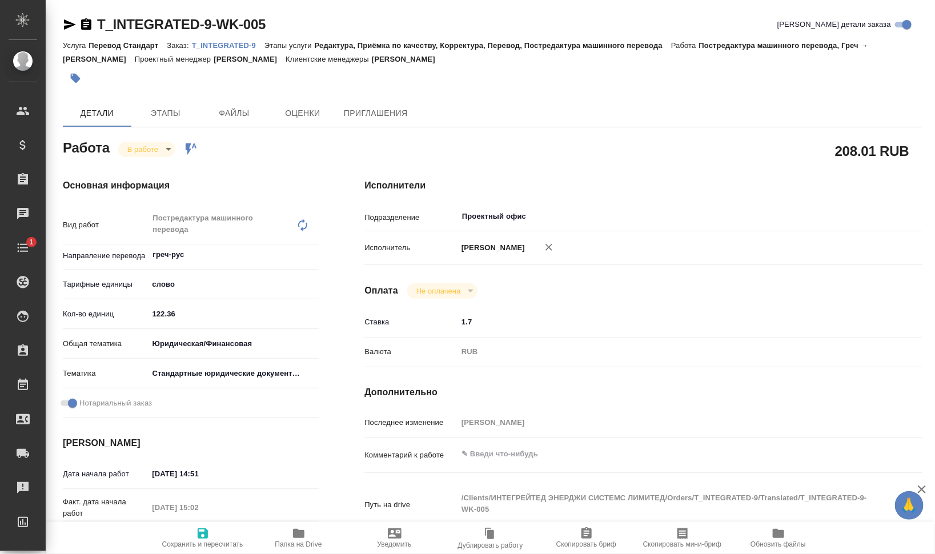
type textarea "x"
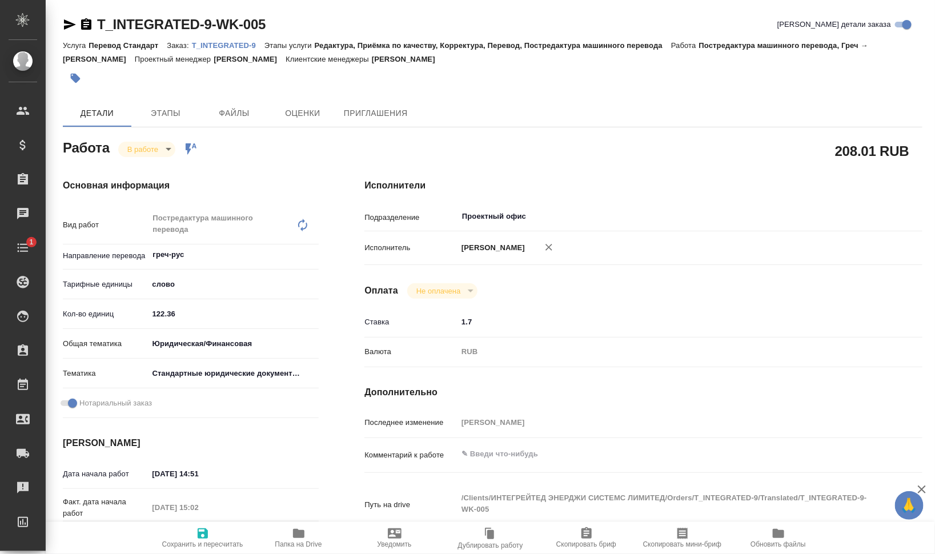
type textarea "x"
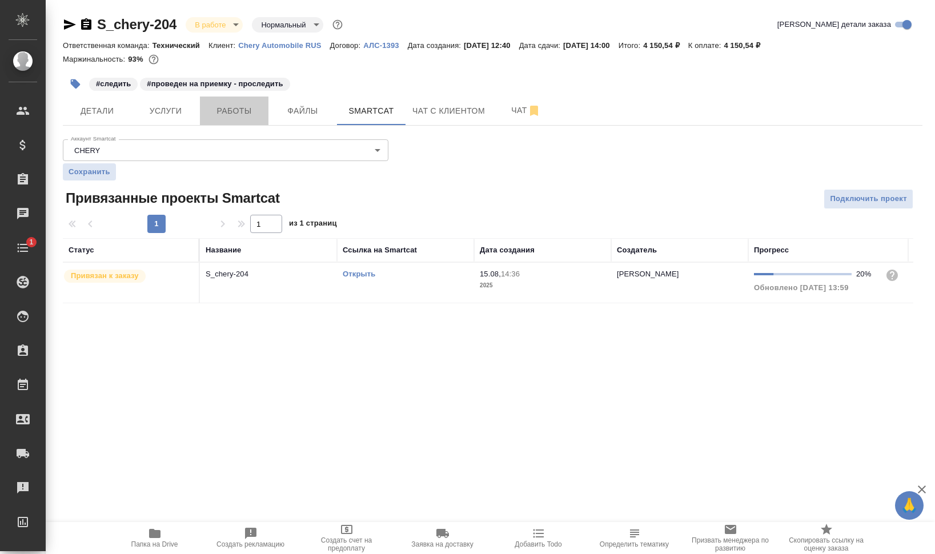
click at [226, 104] on span "Работы" at bounding box center [234, 111] width 55 height 14
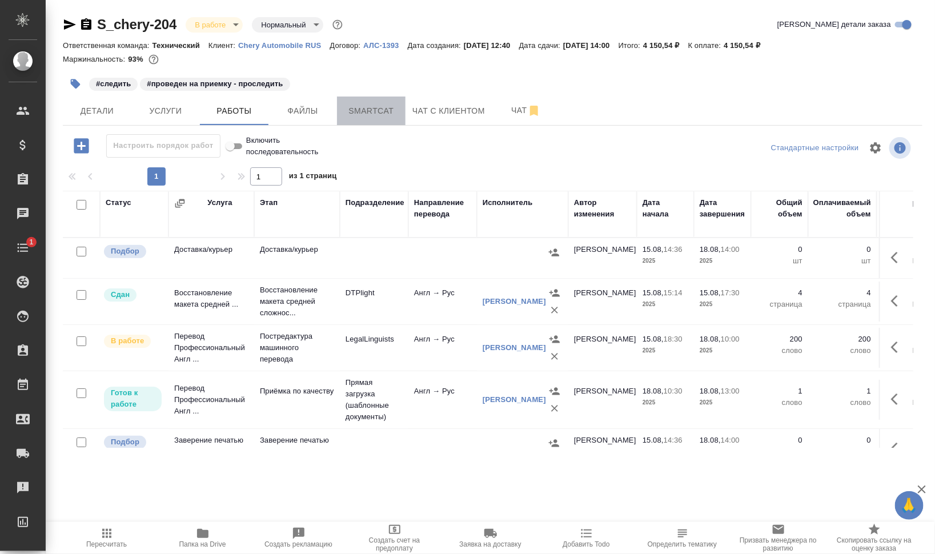
click at [382, 107] on span "Smartcat" at bounding box center [371, 111] width 55 height 14
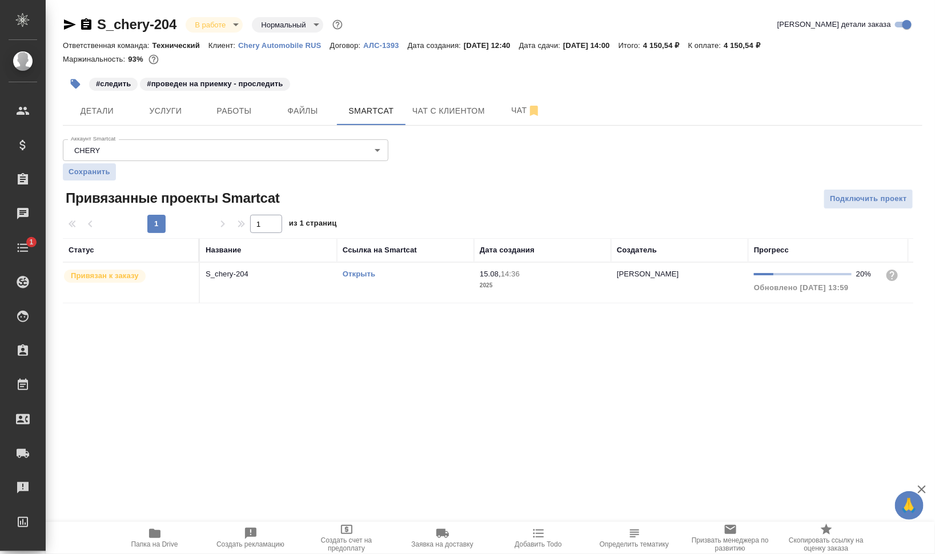
click at [362, 276] on link "Открыть" at bounding box center [359, 273] width 33 height 9
click at [243, 112] on span "Работы" at bounding box center [234, 111] width 55 height 14
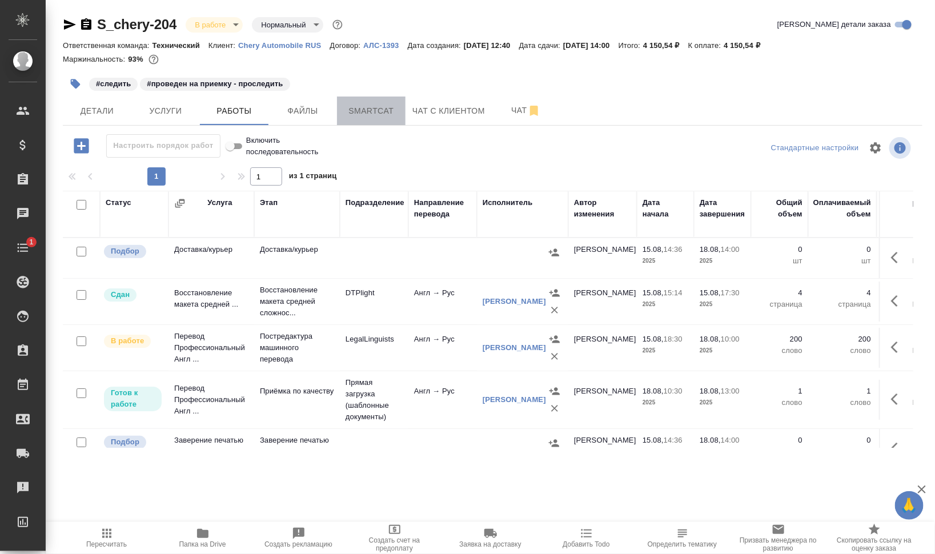
click at [367, 104] on span "Smartcat" at bounding box center [371, 111] width 55 height 14
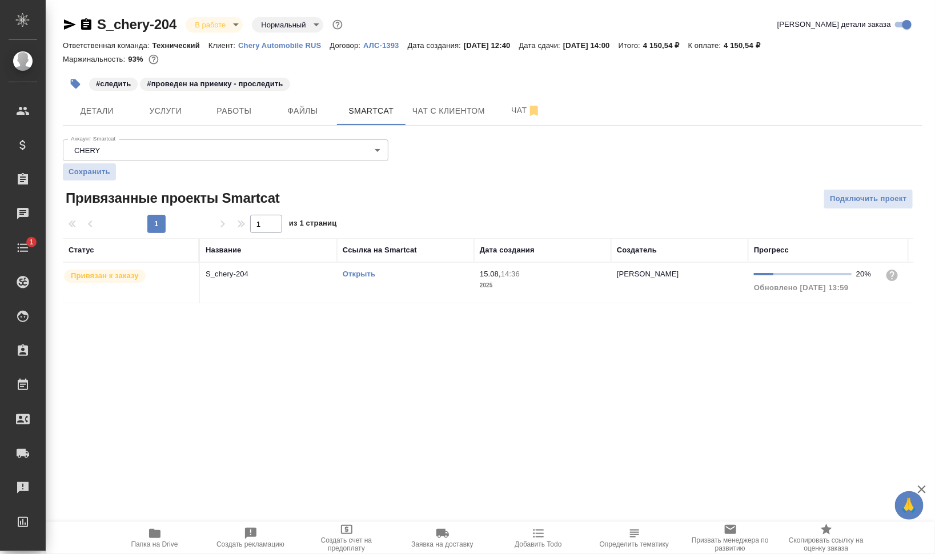
click at [356, 295] on td "Открыть" at bounding box center [405, 283] width 137 height 40
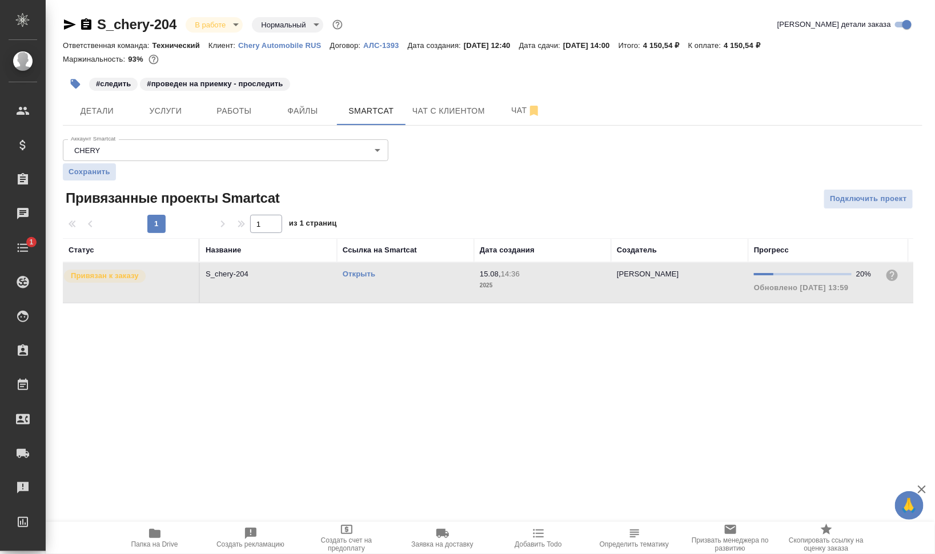
click at [356, 295] on td "Открыть" at bounding box center [405, 283] width 137 height 40
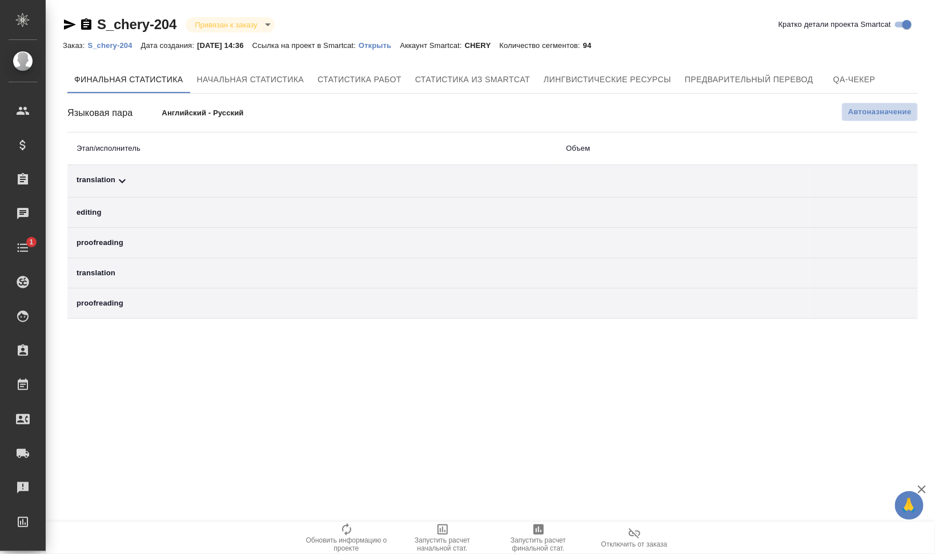
click at [908, 114] on span "Автоназначение" at bounding box center [879, 111] width 63 height 11
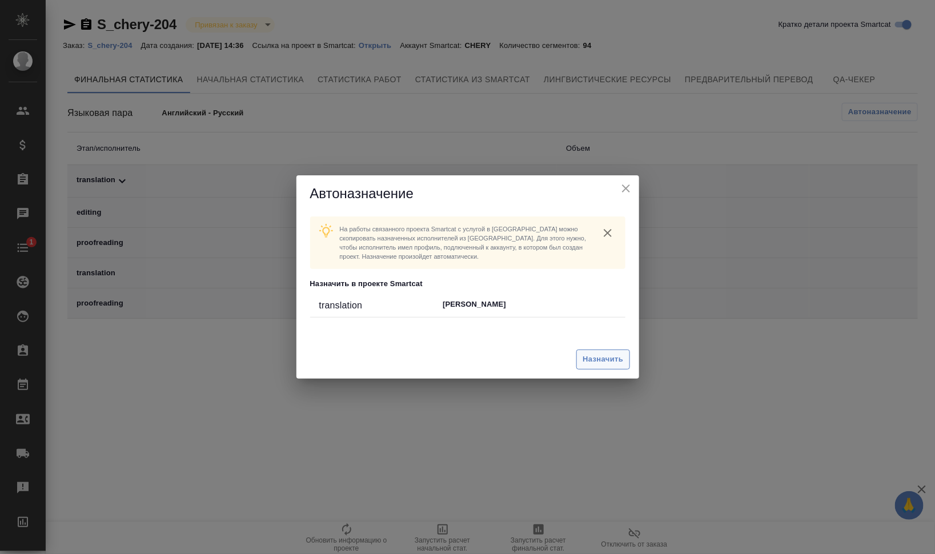
click at [629, 353] on button "Назначить" at bounding box center [602, 359] width 53 height 20
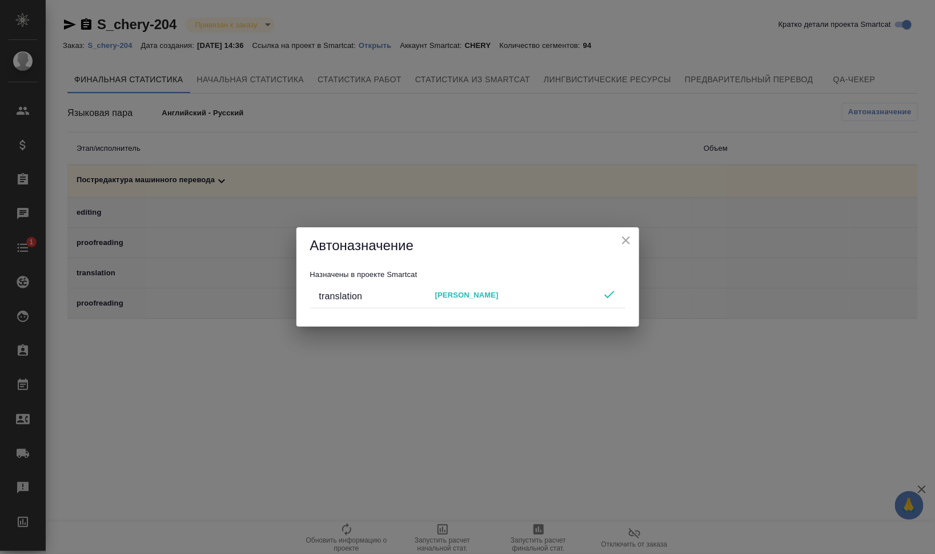
click at [627, 241] on icon "close" at bounding box center [626, 240] width 14 height 14
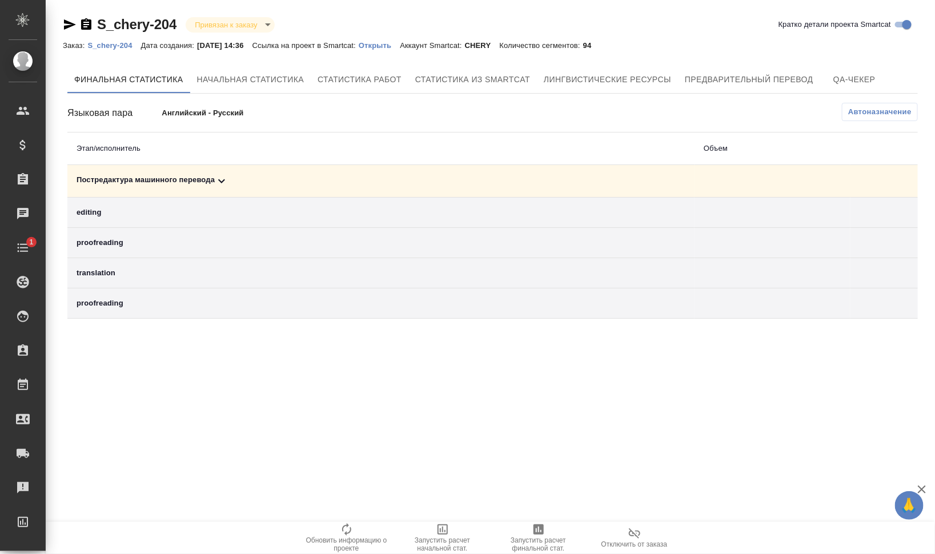
click at [186, 175] on div "Постредактура машинного перевода" at bounding box center [380, 181] width 609 height 14
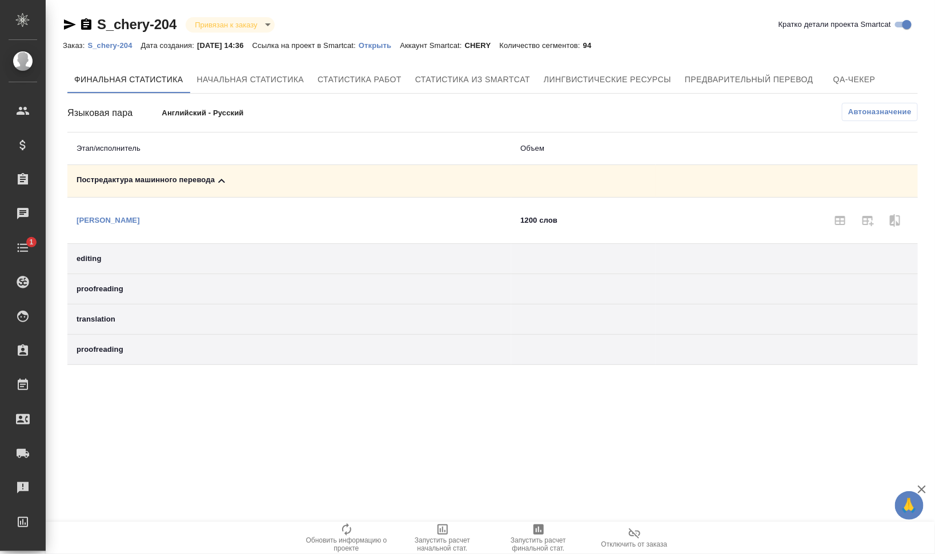
click at [545, 553] on html "🙏 .cls-1 fill:#fff; AWATERA [PERSON_NAME] [PERSON_NAME] Спецификации Заказы 0 Ч…" at bounding box center [467, 277] width 935 height 554
click at [545, 549] on span "Запустить расчет финальной стат." at bounding box center [538, 544] width 82 height 16
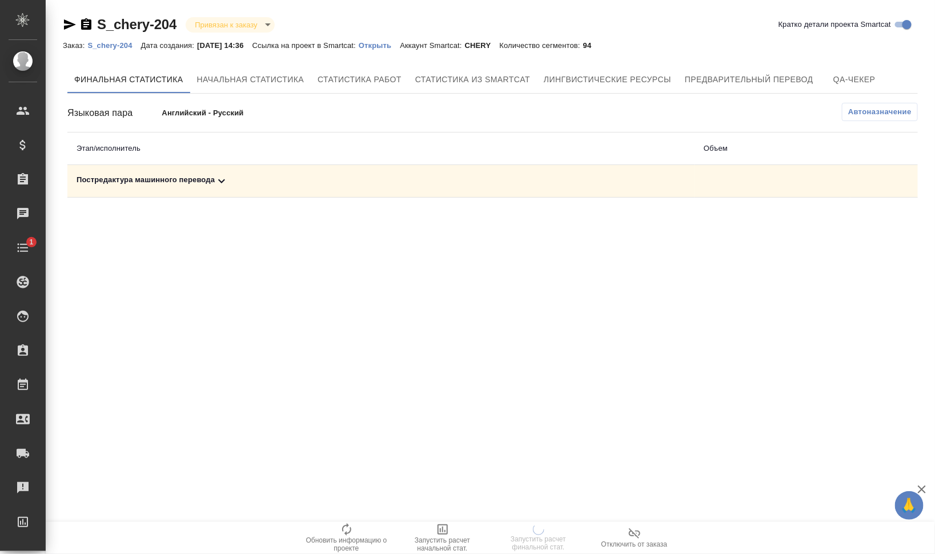
click at [209, 187] on td "Постредактура машинного перевода" at bounding box center [380, 181] width 627 height 33
click at [209, 182] on div "Постредактура машинного перевода" at bounding box center [380, 181] width 609 height 14
click at [104, 47] on p "S_chery-204" at bounding box center [113, 45] width 53 height 9
click at [200, 179] on div "Постредактура машинного перевода" at bounding box center [380, 181] width 609 height 14
click at [864, 224] on icon "button" at bounding box center [867, 221] width 11 height 10
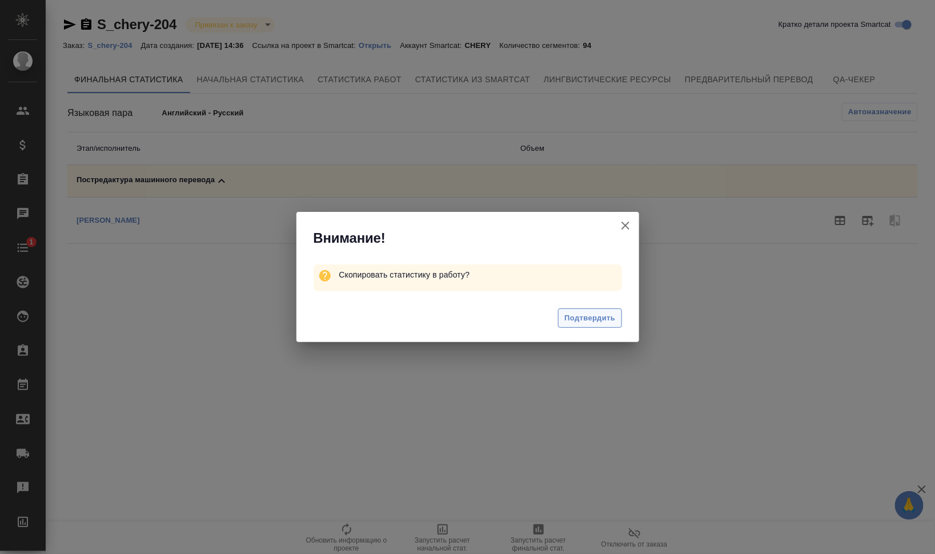
click at [613, 308] on button "Подтвердить" at bounding box center [589, 318] width 63 height 20
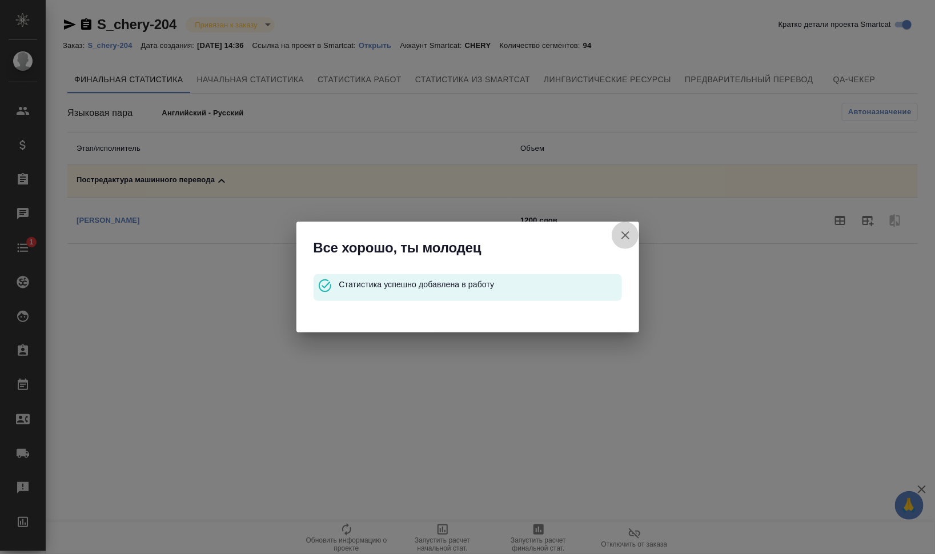
click at [623, 234] on icon "button" at bounding box center [625, 235] width 14 height 14
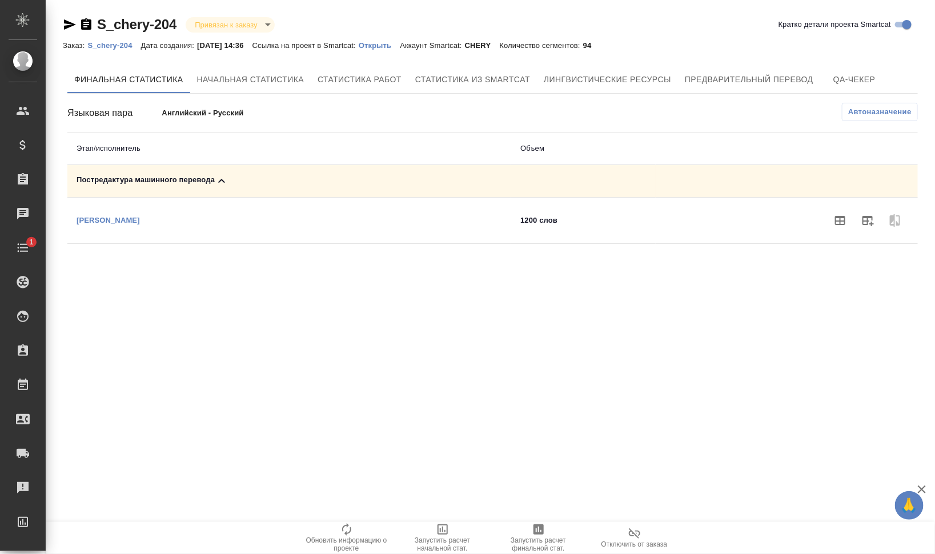
click at [123, 46] on p "S_chery-204" at bounding box center [113, 45] width 53 height 9
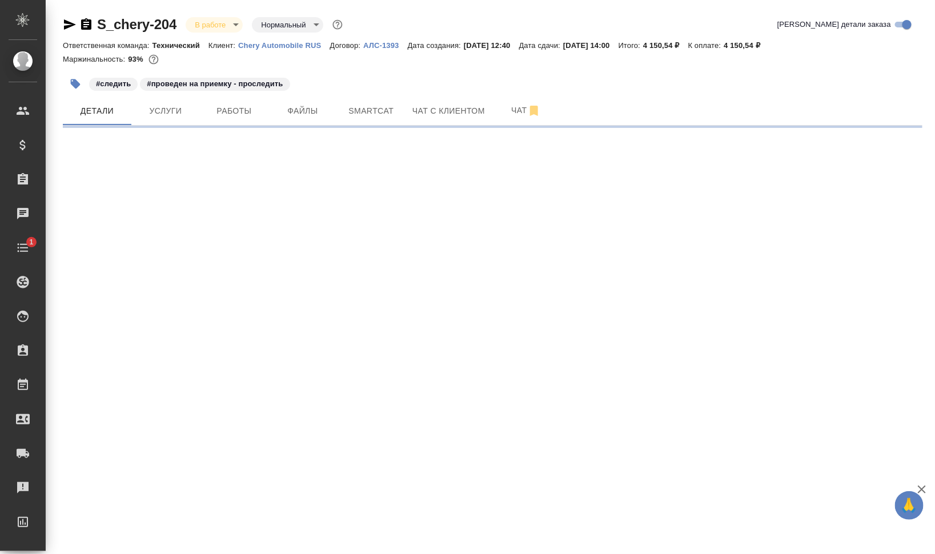
select select "RU"
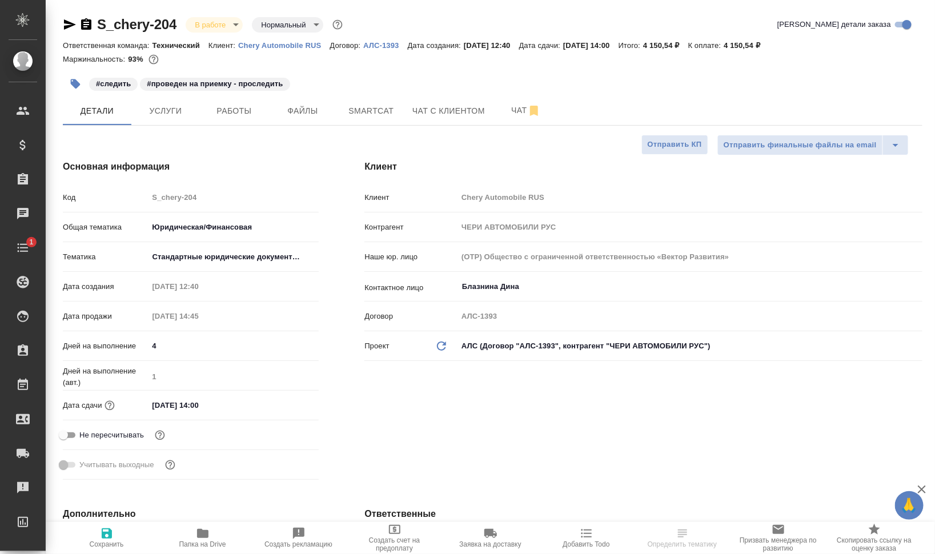
type textarea "x"
click at [195, 540] on span "Папка на Drive" at bounding box center [202, 544] width 47 height 8
type textarea "x"
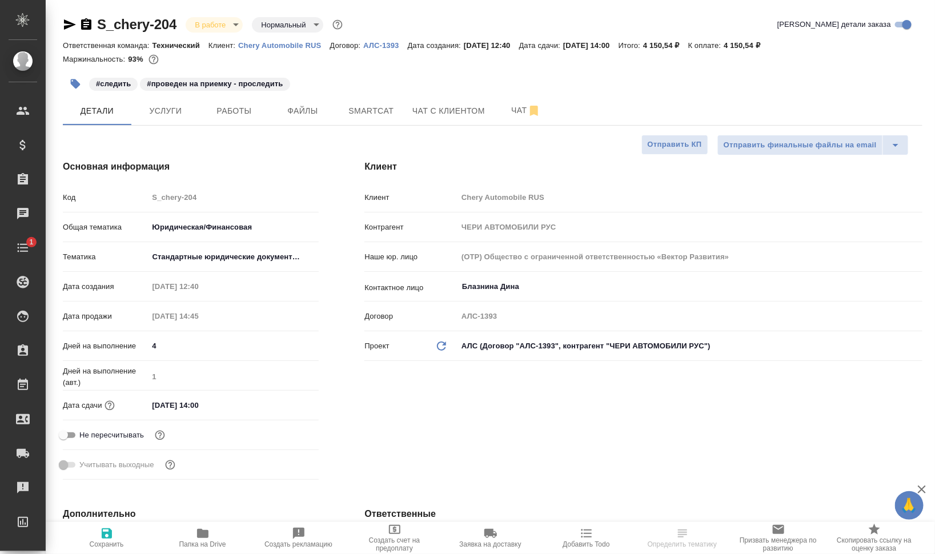
type textarea "x"
select select "RU"
type textarea "x"
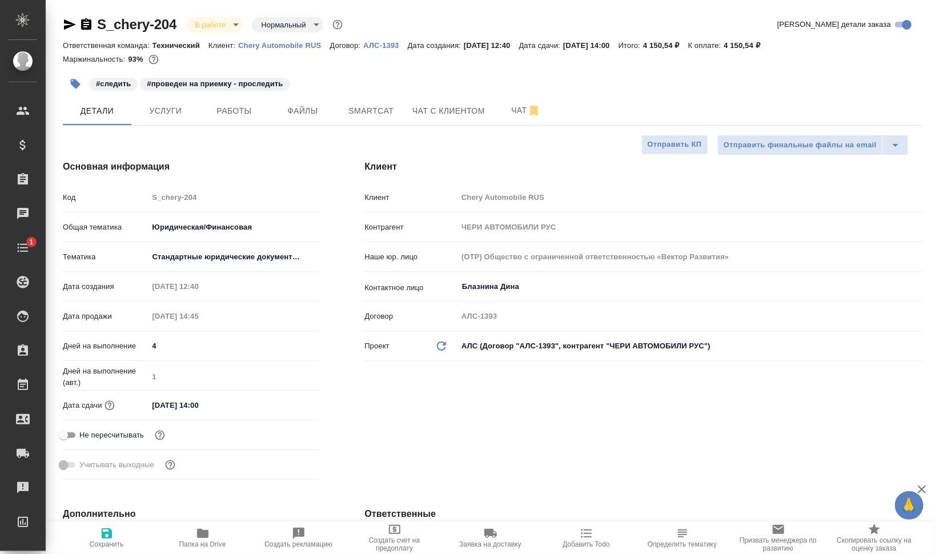
type textarea "x"
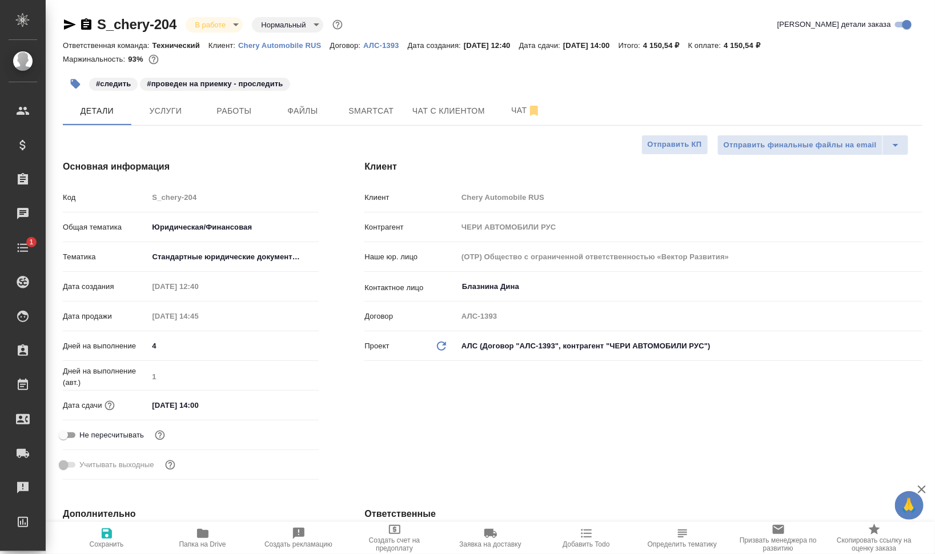
type textarea "x"
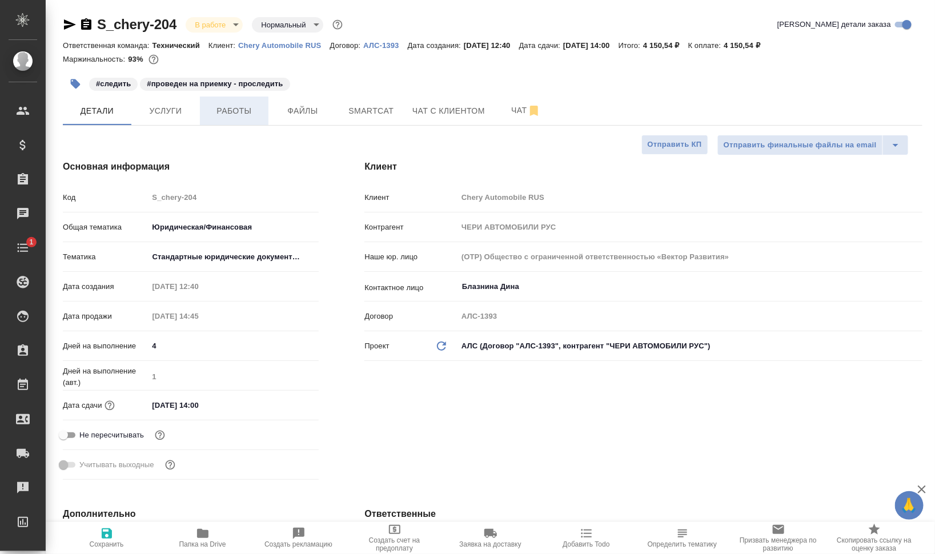
click at [260, 120] on button "Работы" at bounding box center [234, 110] width 69 height 29
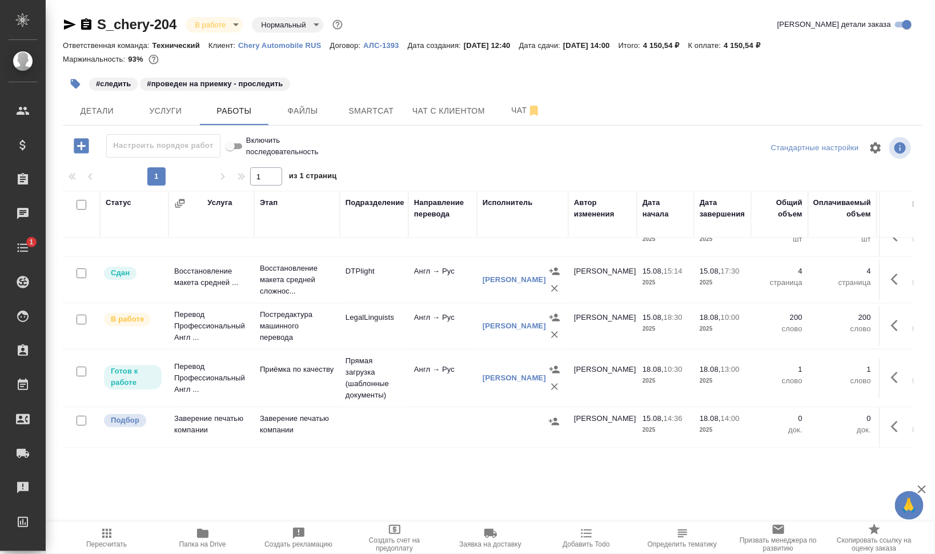
scroll to position [30, 0]
click at [891, 372] on icon "button" at bounding box center [894, 377] width 7 height 11
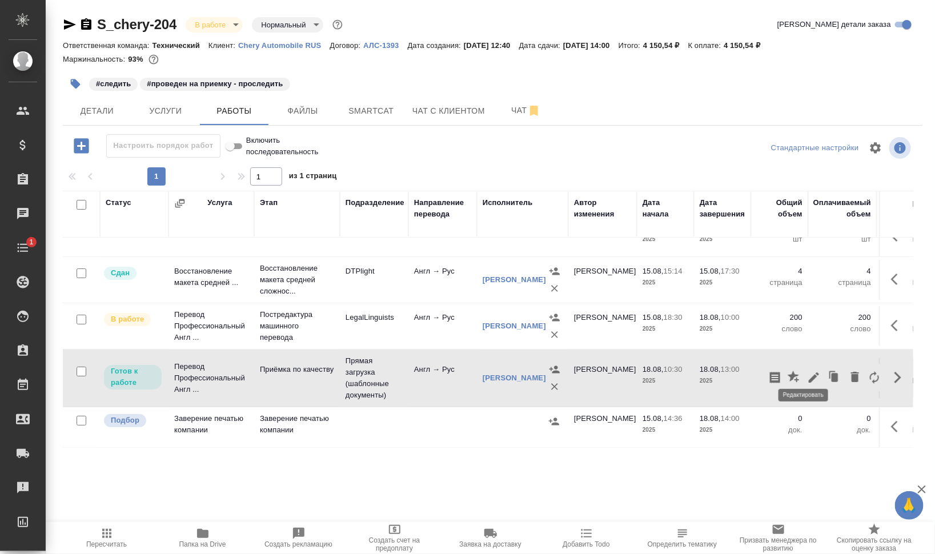
click at [808, 372] on icon "button" at bounding box center [813, 377] width 10 height 10
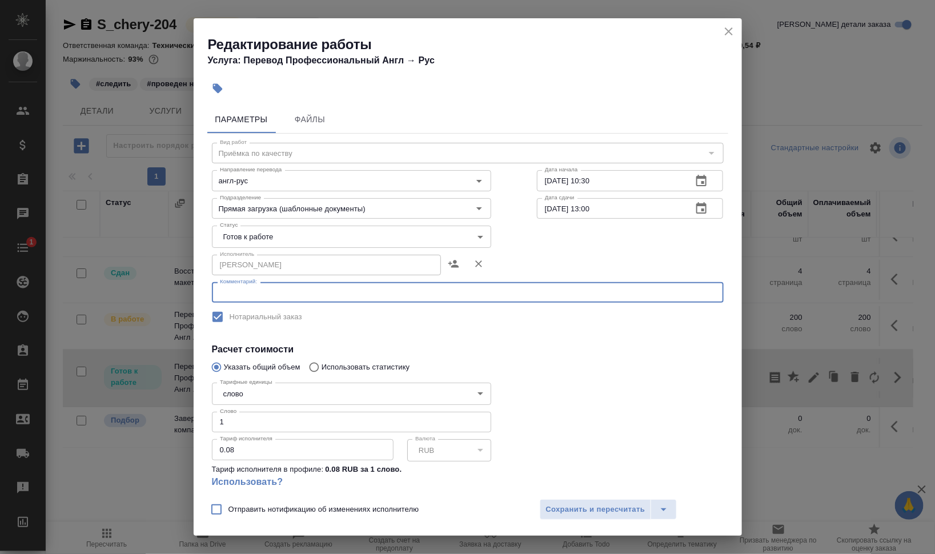
drag, startPoint x: 319, startPoint y: 292, endPoint x: 327, endPoint y: 294, distance: 8.3
click at [319, 292] on textarea at bounding box center [468, 292] width 496 height 9
type textarea "п"
click at [727, 30] on icon "close" at bounding box center [728, 31] width 8 height 8
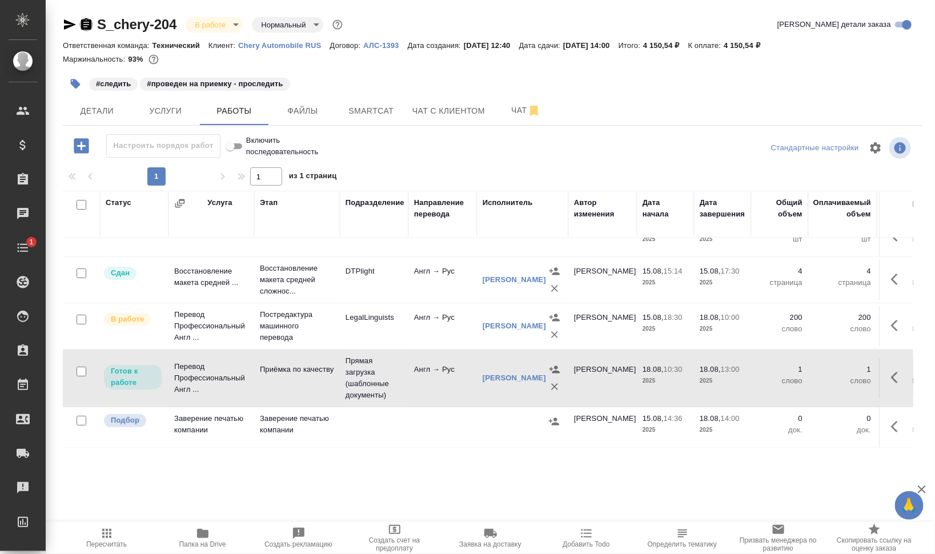
click at [82, 23] on icon "button" at bounding box center [86, 23] width 10 height 11
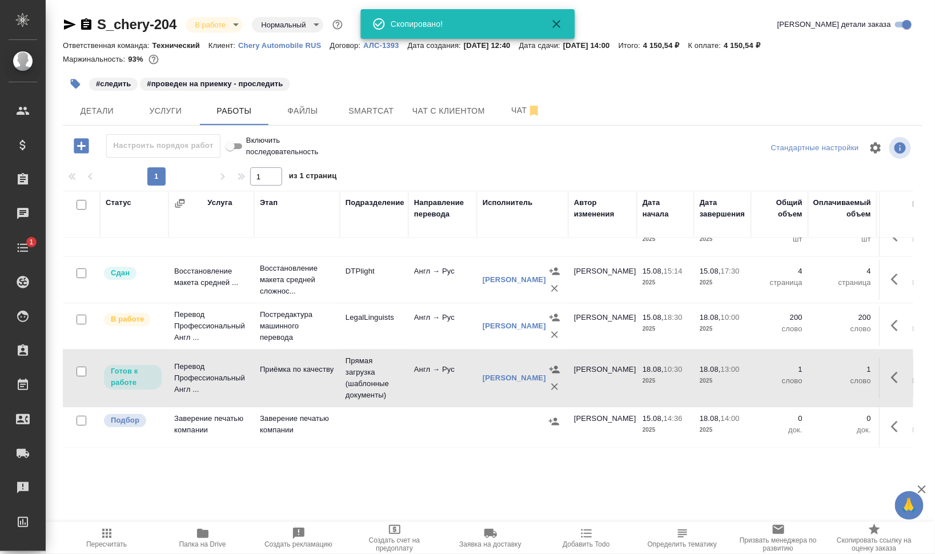
click at [66, 29] on icon "button" at bounding box center [70, 25] width 14 height 14
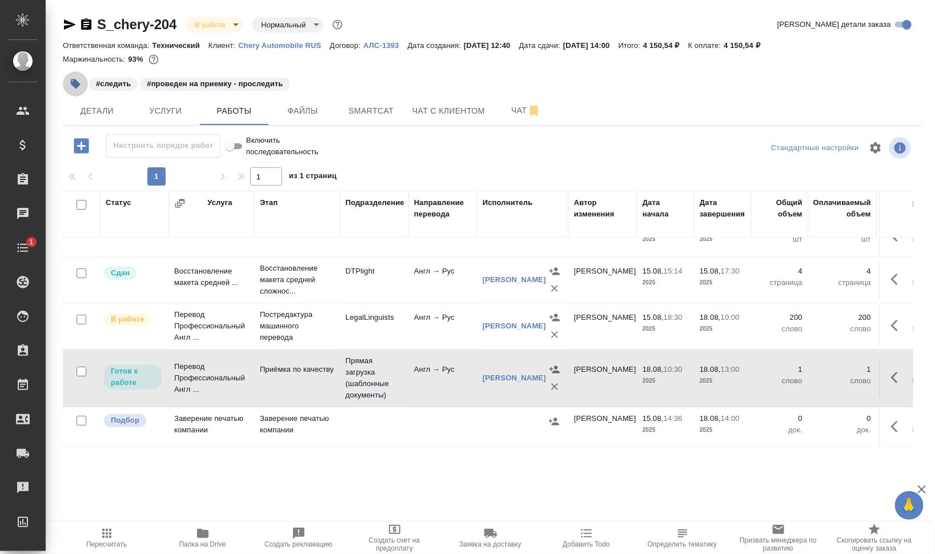
click at [73, 83] on icon "button" at bounding box center [76, 84] width 10 height 10
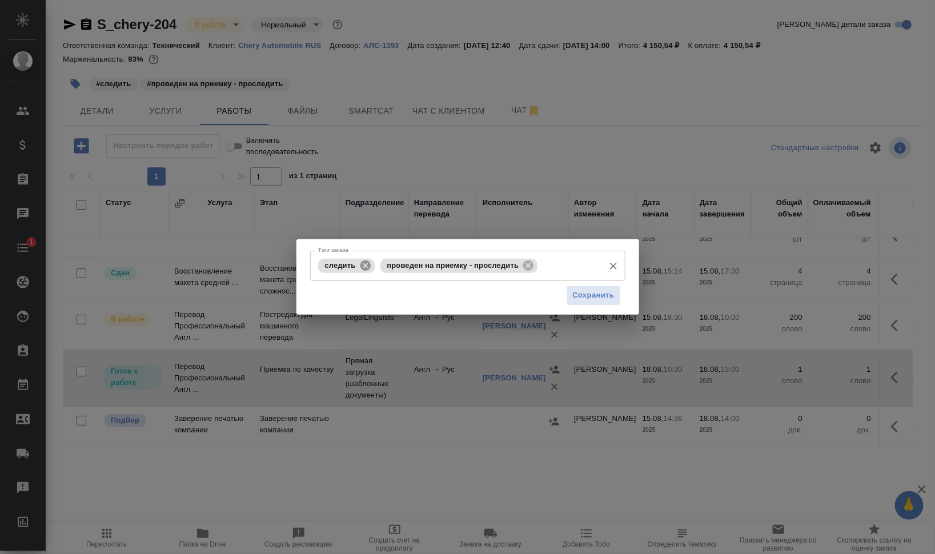
click at [364, 263] on icon at bounding box center [365, 265] width 10 height 10
click at [463, 267] on icon at bounding box center [466, 265] width 10 height 10
click at [469, 267] on input "Тэги заказа" at bounding box center [456, 265] width 283 height 19
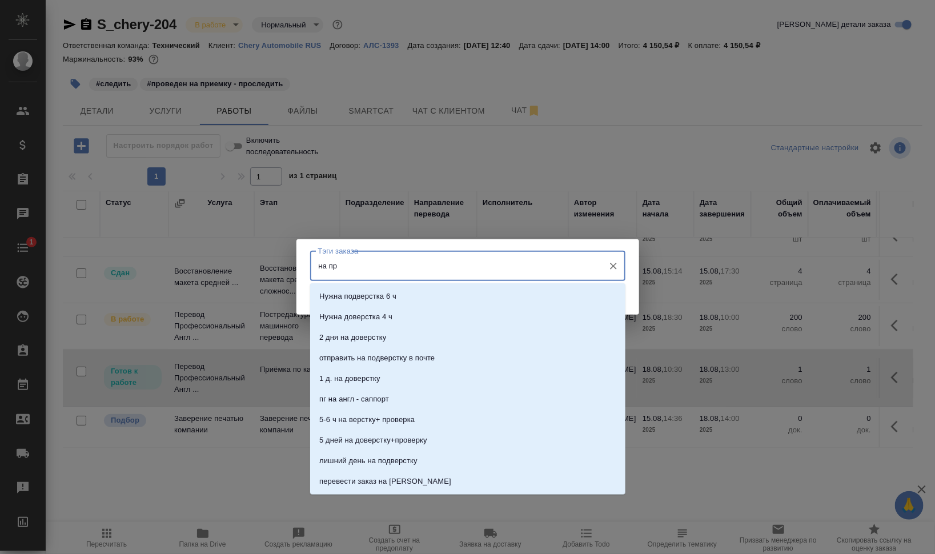
type input "на при"
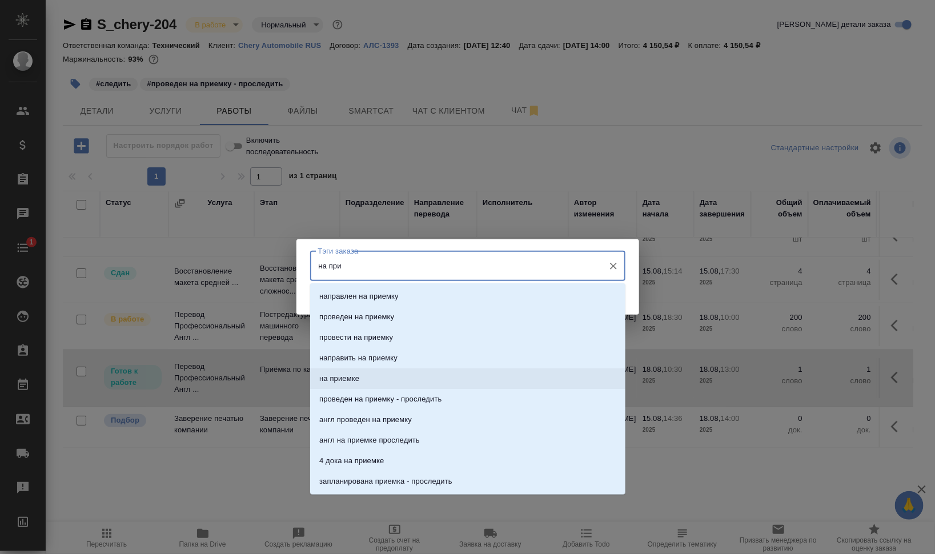
click at [436, 381] on li "на приемке" at bounding box center [467, 378] width 315 height 21
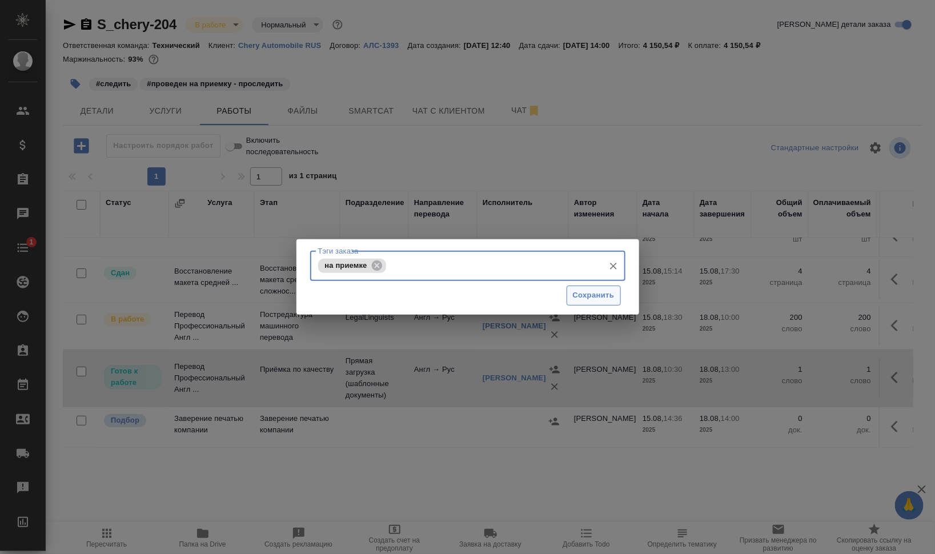
click at [591, 291] on span "Сохранить" at bounding box center [594, 295] width 42 height 13
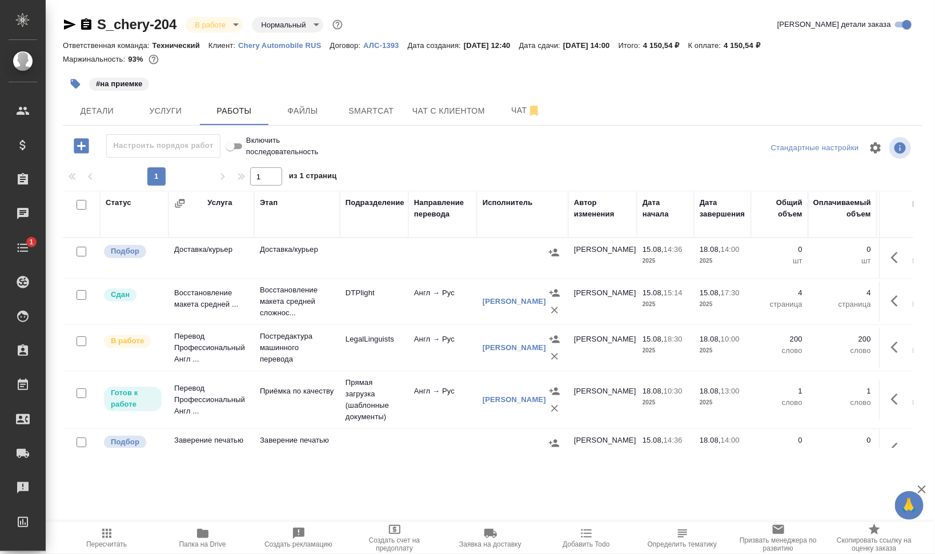
click at [891, 341] on icon "button" at bounding box center [898, 347] width 14 height 14
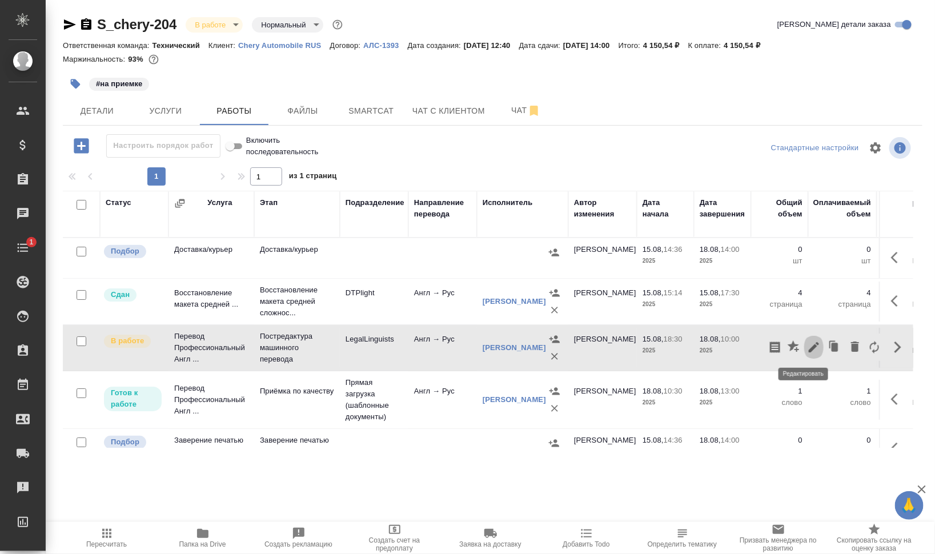
click at [807, 343] on icon "button" at bounding box center [814, 347] width 14 height 14
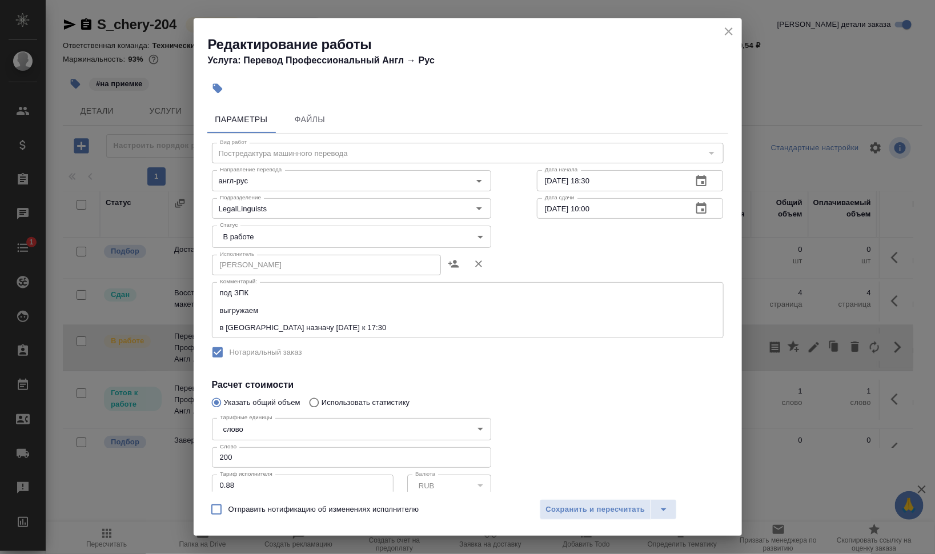
click at [344, 228] on body "🙏 .cls-1 fill:#fff; AWATERA Валеев Динар Клиенты Спецификации Заказы 0 Чаты 1 T…" at bounding box center [467, 277] width 935 height 554
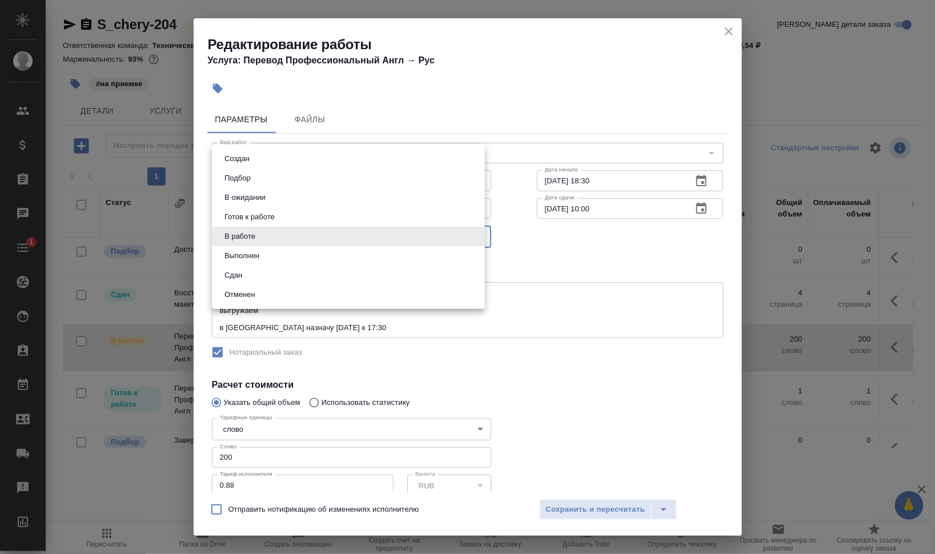
click at [274, 251] on li "Выполнен" at bounding box center [348, 255] width 273 height 19
type input "completed"
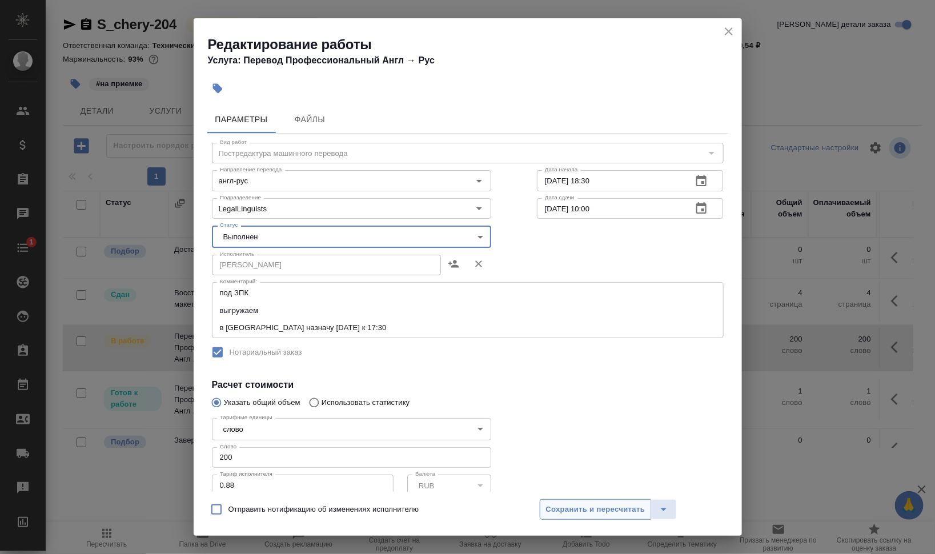
click at [592, 509] on span "Сохранить и пересчитать" at bounding box center [595, 509] width 99 height 13
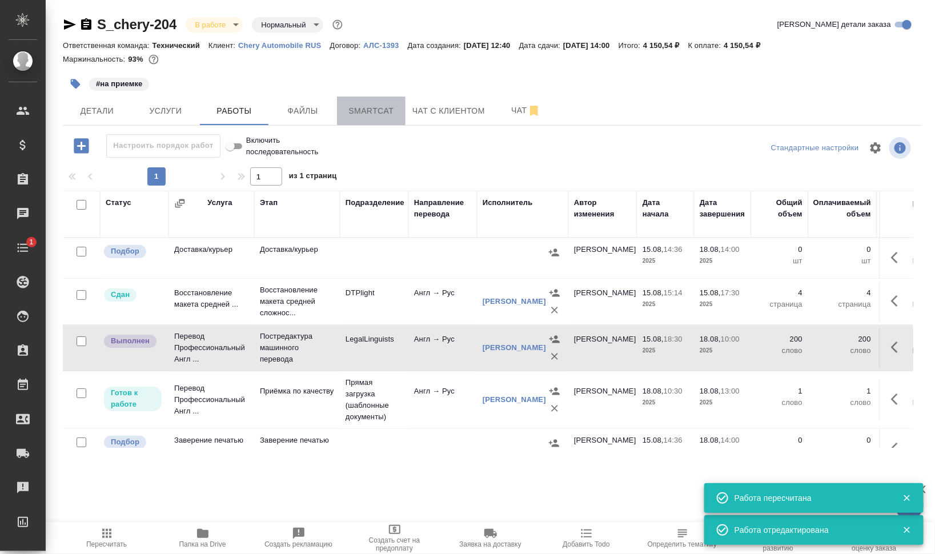
click at [396, 113] on span "Smartcat" at bounding box center [371, 111] width 55 height 14
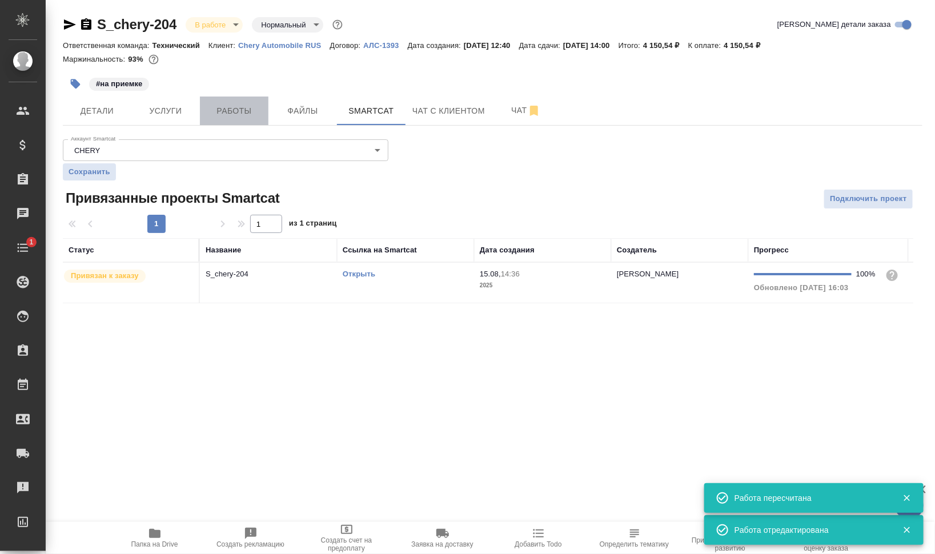
click at [237, 111] on span "Работы" at bounding box center [234, 111] width 55 height 14
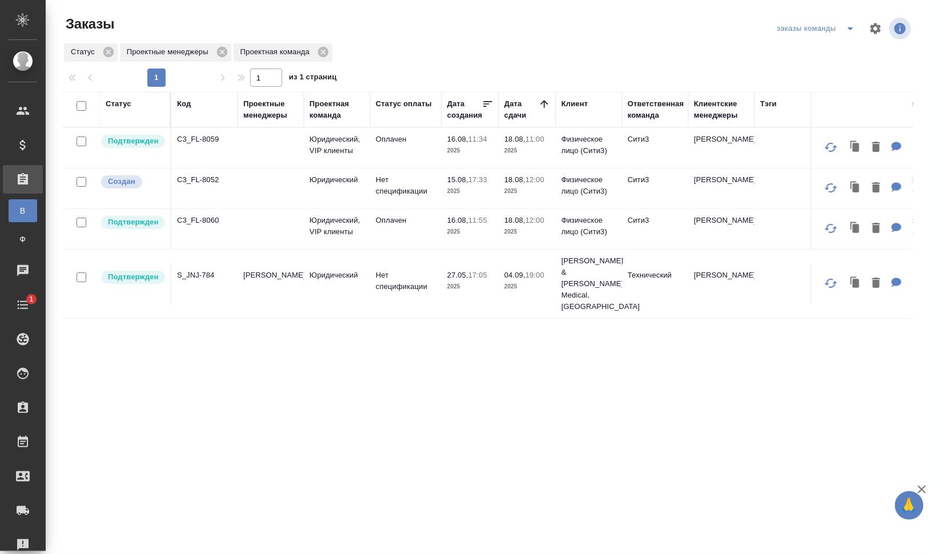
click at [123, 103] on div "Статус" at bounding box center [119, 103] width 26 height 11
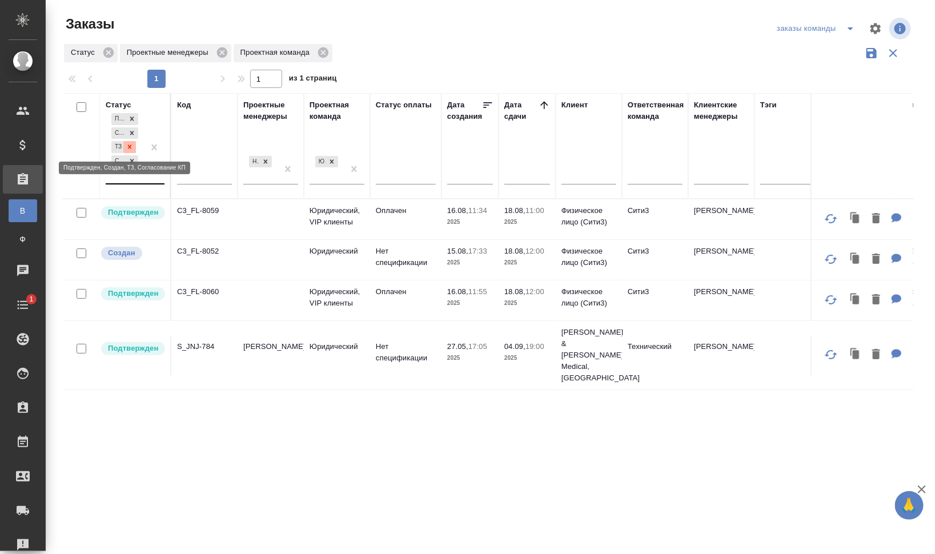
click at [131, 147] on icon at bounding box center [130, 147] width 8 height 8
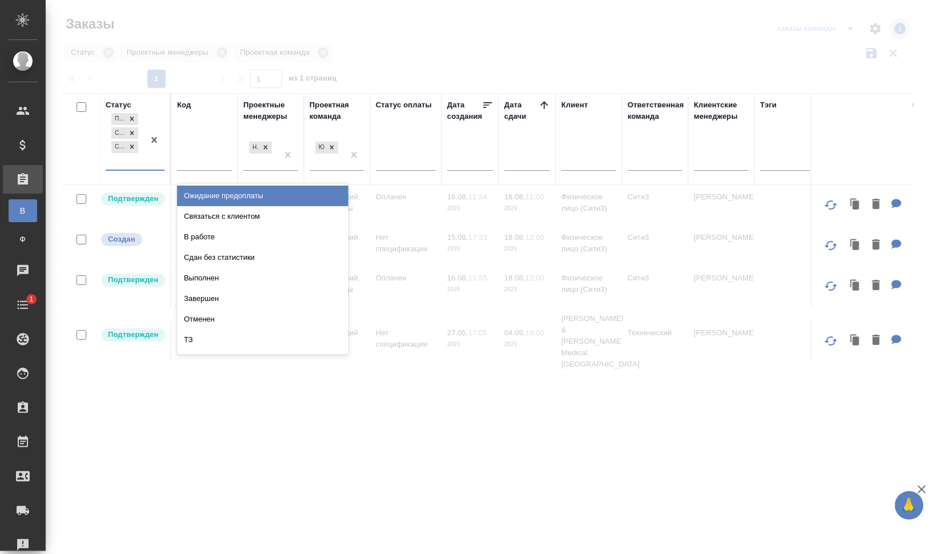
click at [130, 160] on div "Подтвержден Создан Согласование КП" at bounding box center [125, 140] width 38 height 59
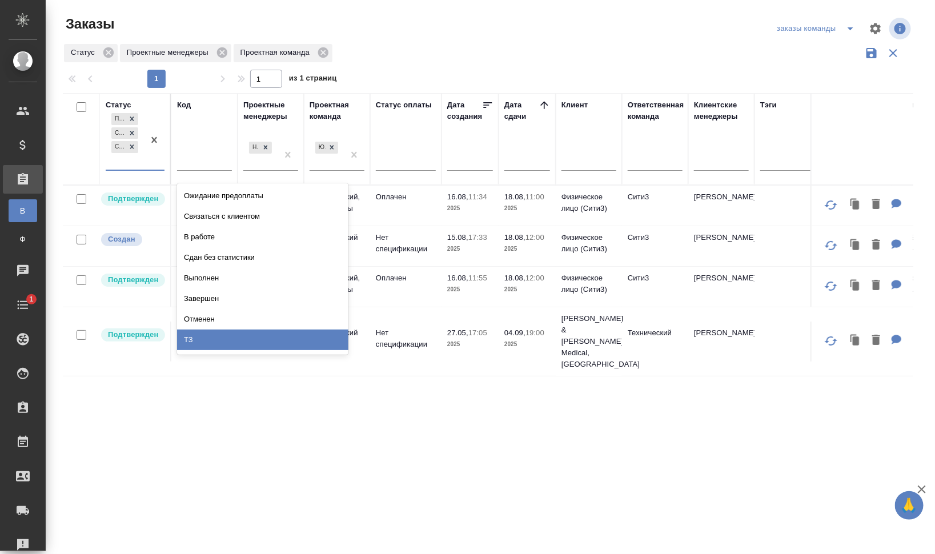
click at [231, 337] on div "ТЗ" at bounding box center [262, 339] width 171 height 21
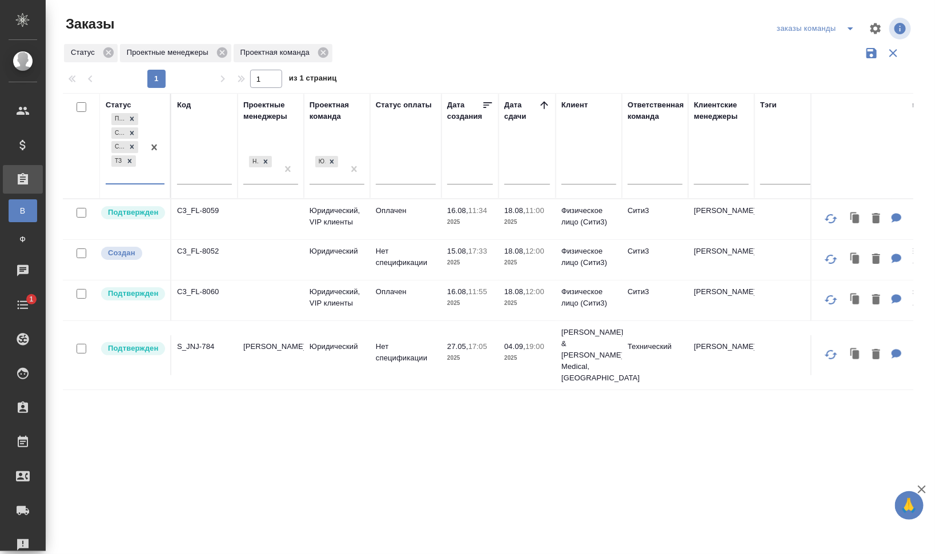
click at [187, 102] on div "Код" at bounding box center [184, 104] width 14 height 11
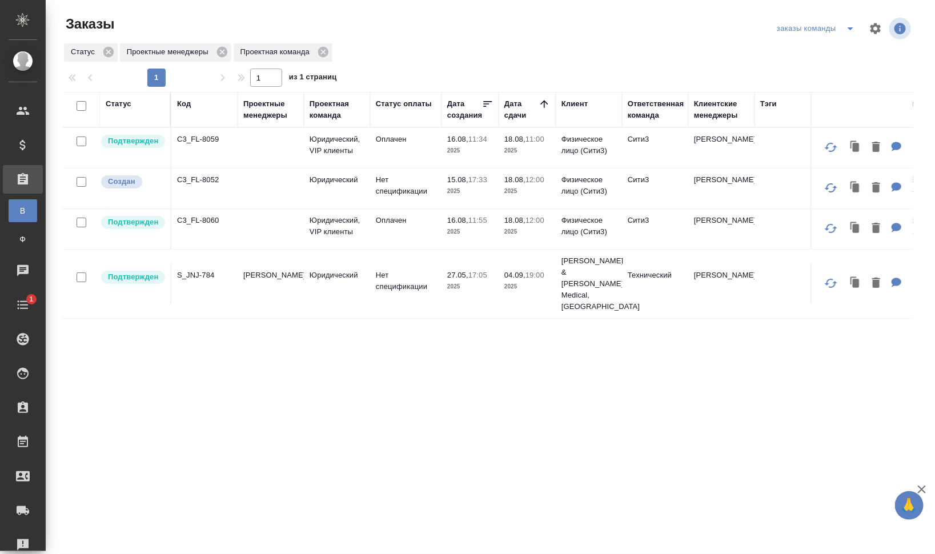
click at [856, 29] on icon "split button" at bounding box center [850, 29] width 14 height 14
click at [839, 48] on li "мои заказы" at bounding box center [818, 51] width 88 height 18
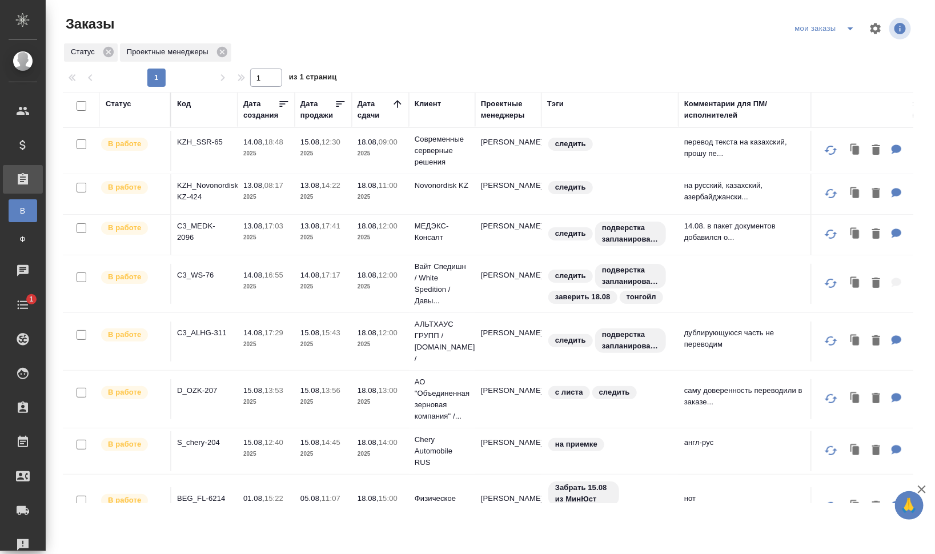
click at [82, 106] on input "checkbox" at bounding box center [81, 106] width 10 height 10
checkbox input "true"
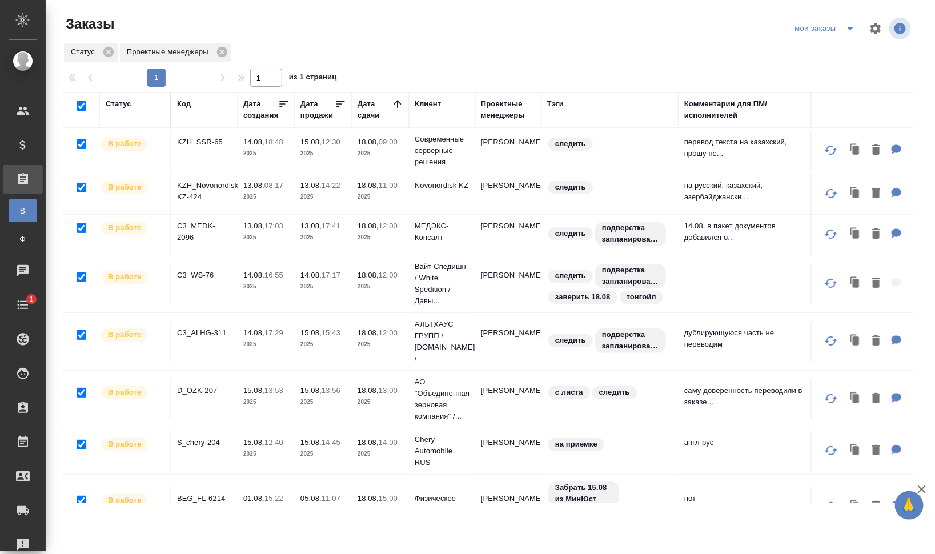
checkbox input "true"
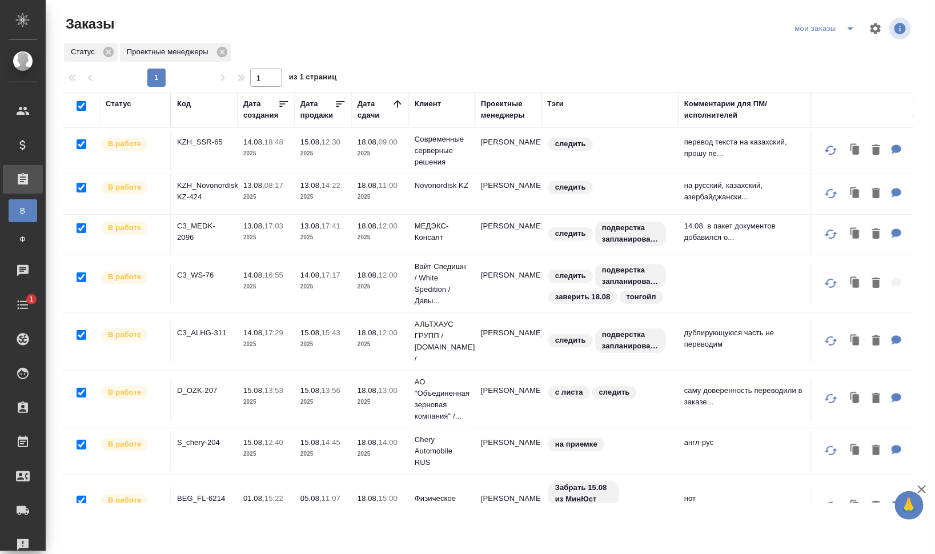
checkbox input "true"
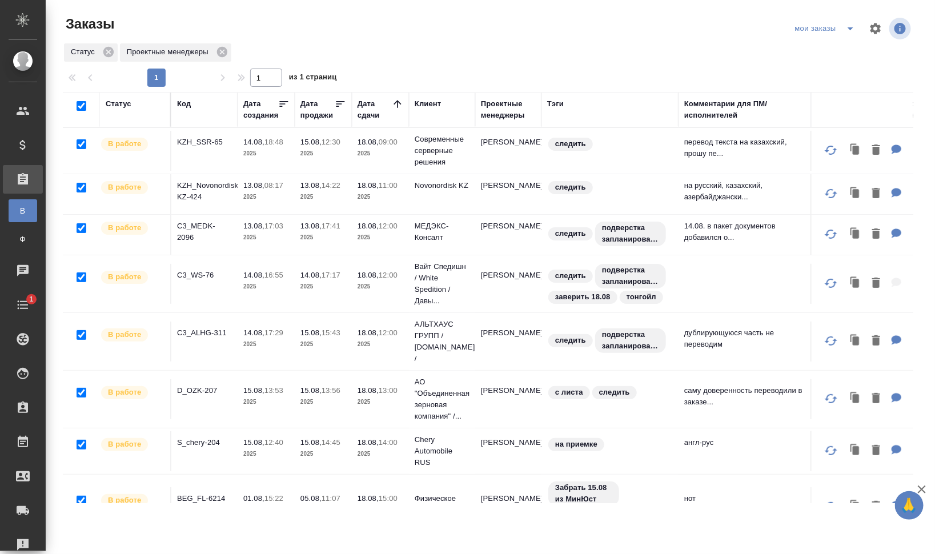
checkbox input "true"
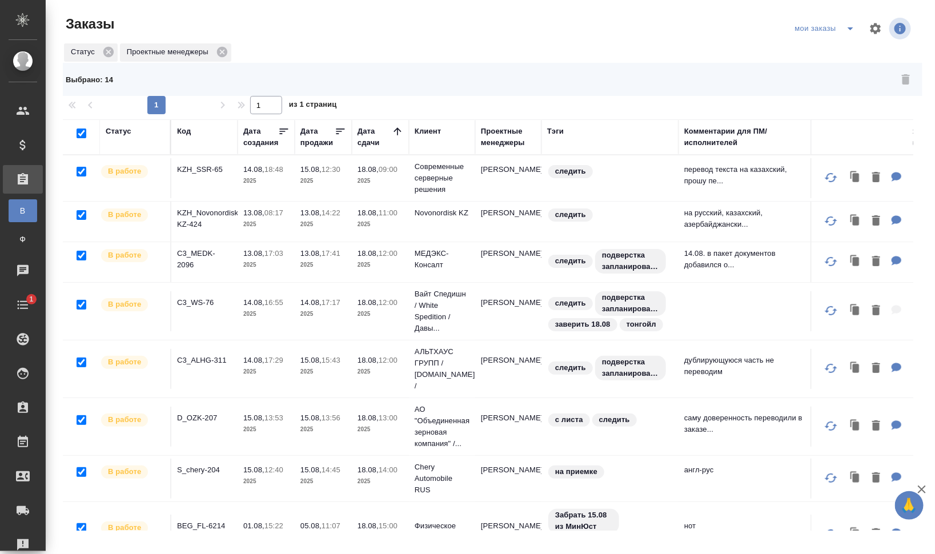
click at [80, 132] on input "checkbox" at bounding box center [81, 133] width 10 height 10
checkbox input "false"
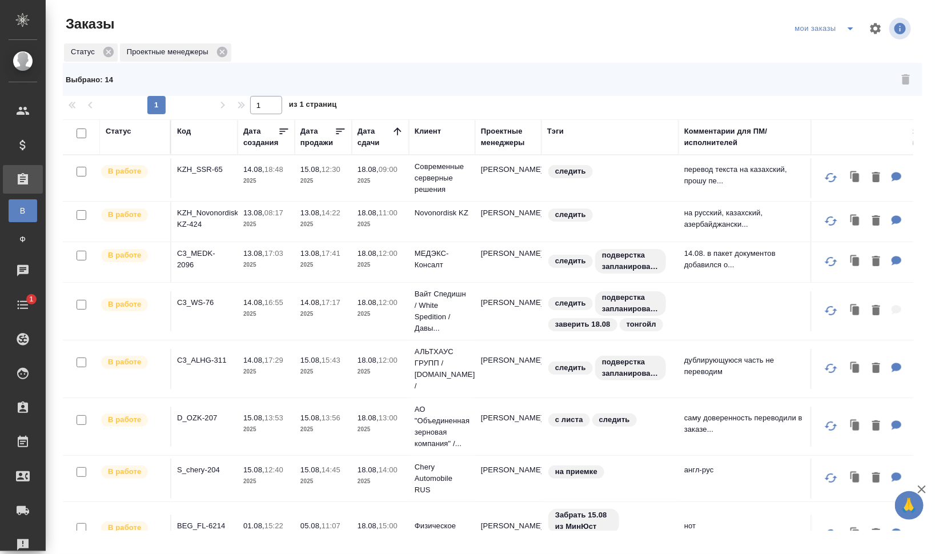
checkbox input "false"
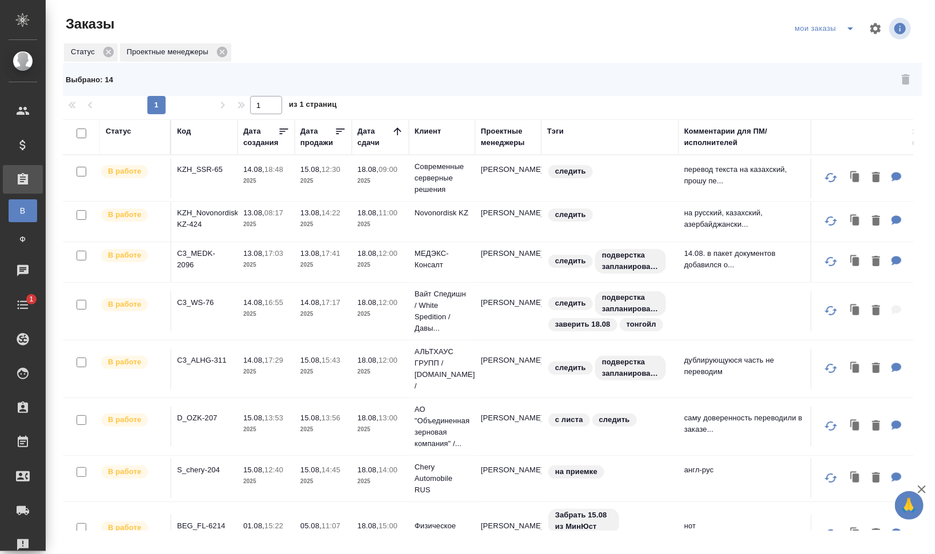
checkbox input "false"
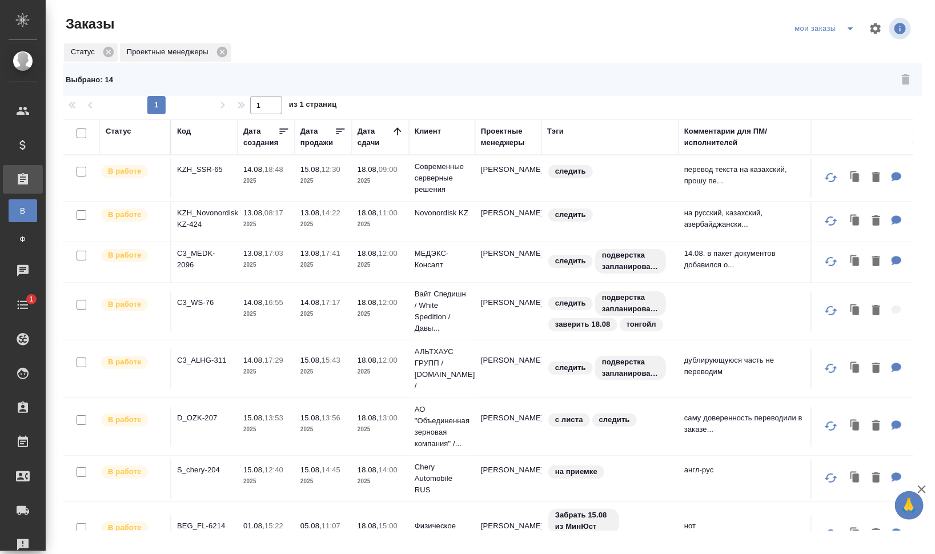
checkbox input "false"
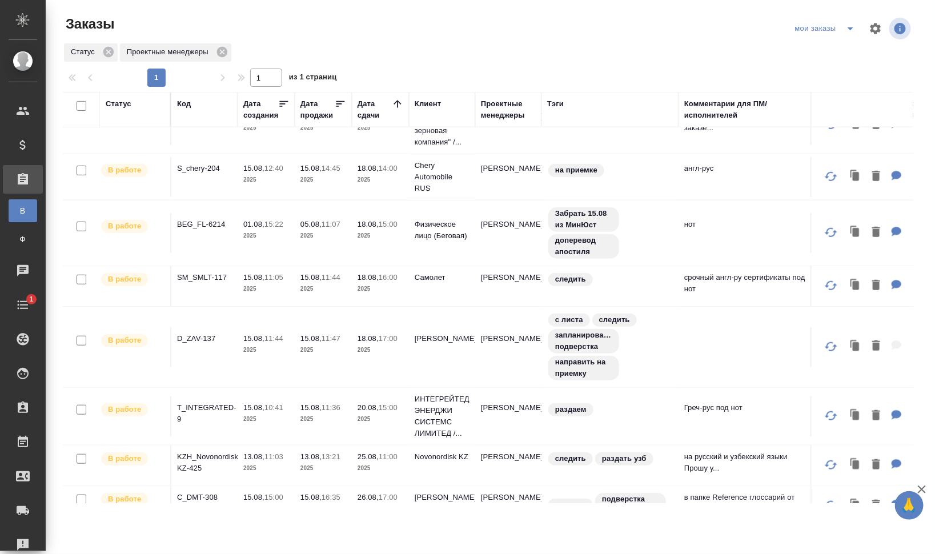
scroll to position [376, 0]
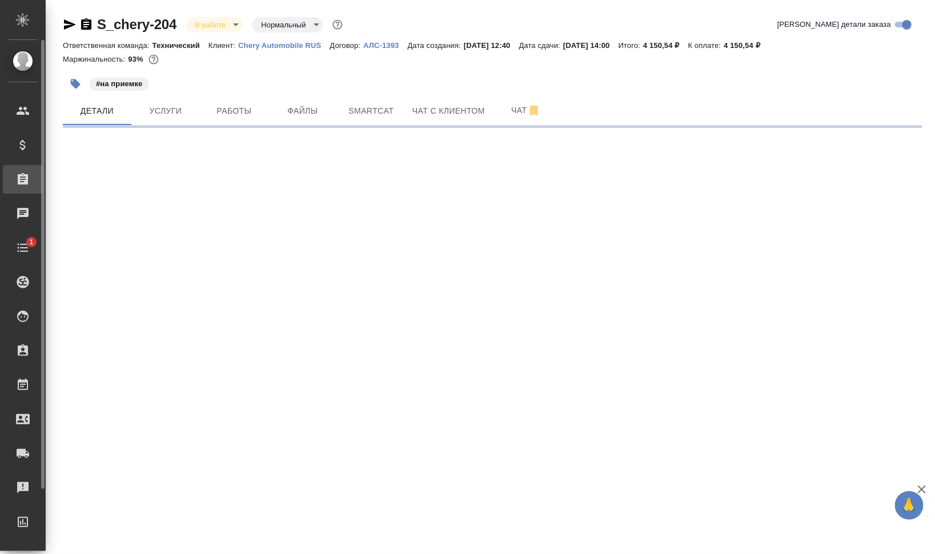
select select "RU"
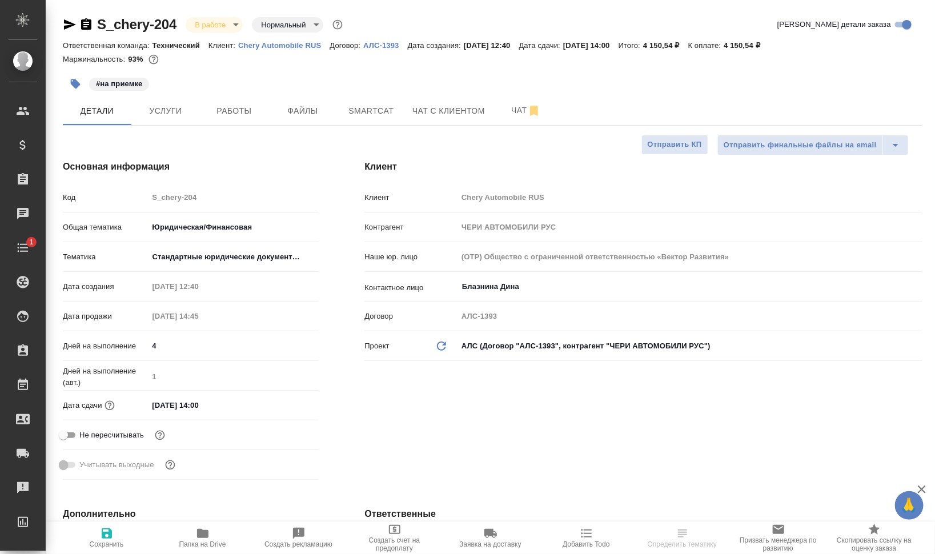
type textarea "x"
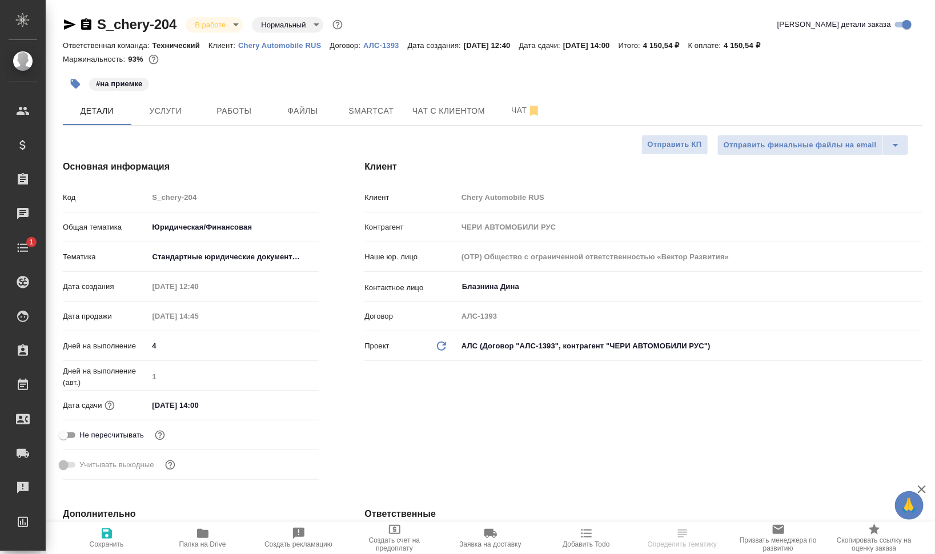
type textarea "x"
click at [235, 98] on button "Работы" at bounding box center [234, 110] width 69 height 29
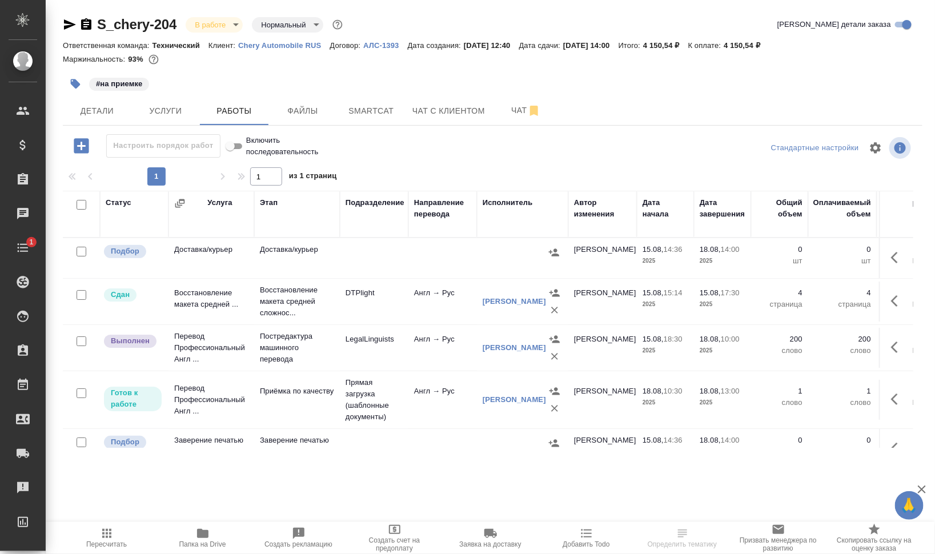
click at [104, 537] on icon "button" at bounding box center [107, 533] width 14 height 14
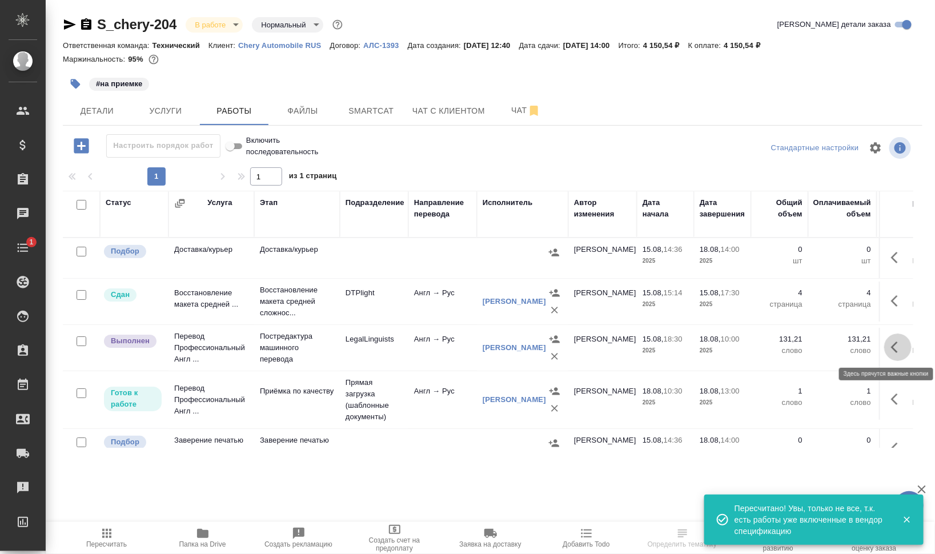
click at [891, 343] on icon "button" at bounding box center [898, 347] width 14 height 14
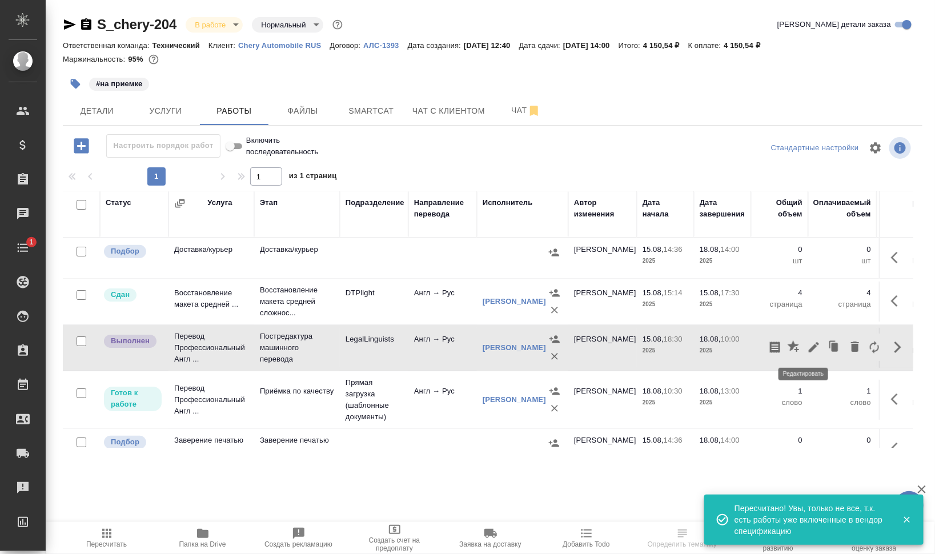
click at [808, 345] on icon "button" at bounding box center [814, 347] width 14 height 14
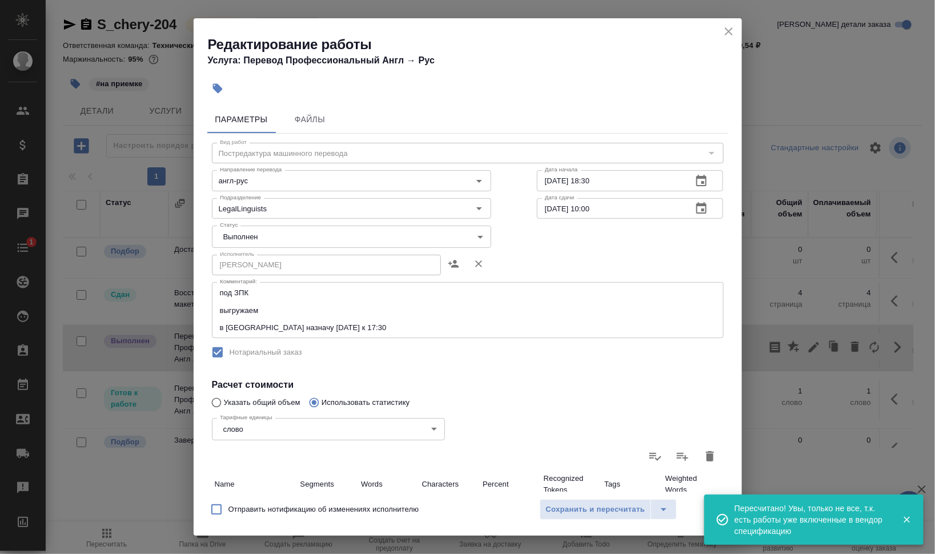
click at [246, 234] on body "🙏 .cls-1 fill:#fff; AWATERA [PERSON_NAME] [PERSON_NAME] Спецификации Заказы 0 Ч…" at bounding box center [467, 277] width 935 height 554
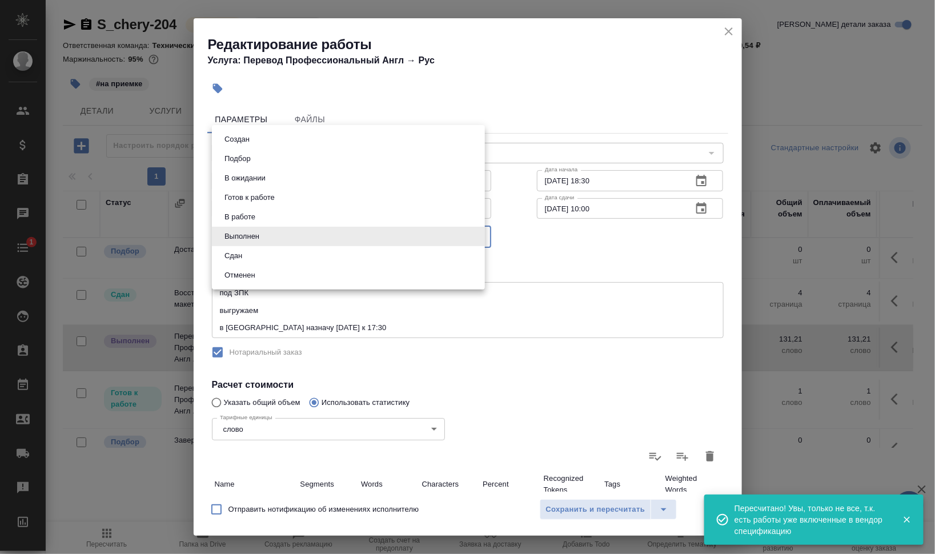
click at [266, 252] on li "Сдан" at bounding box center [348, 255] width 273 height 19
type input "closed"
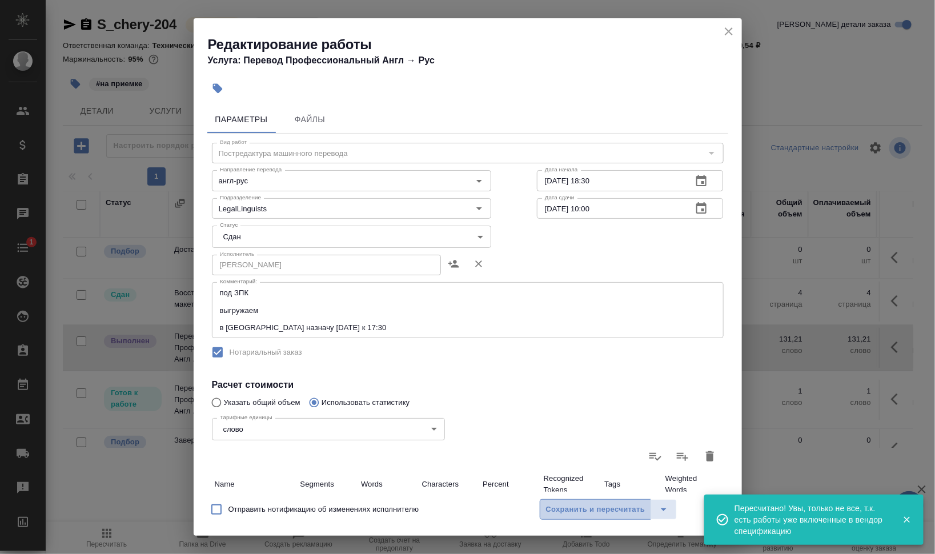
click at [594, 501] on button "Сохранить и пересчитать" at bounding box center [595, 509] width 112 height 21
